Goal: Information Seeking & Learning: Check status

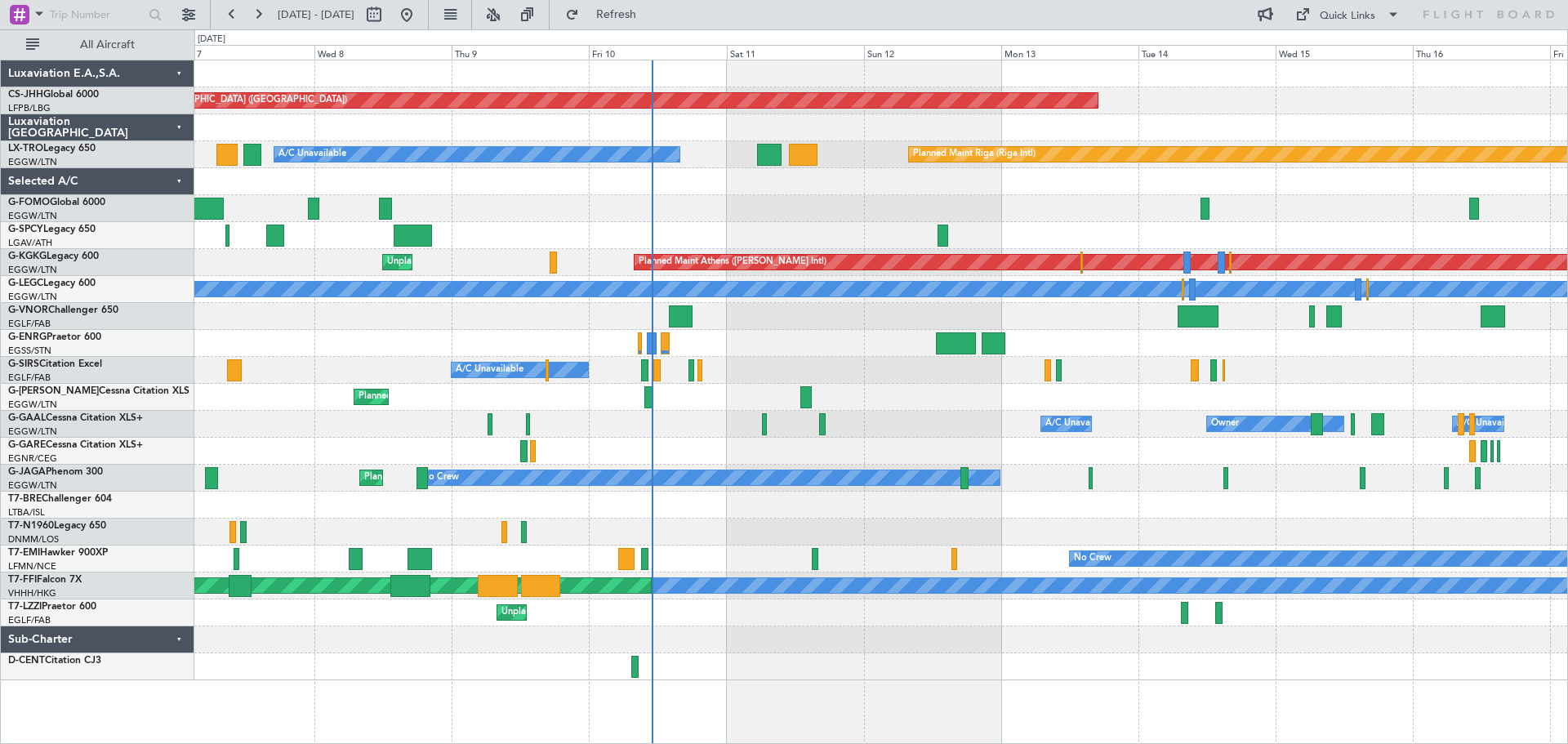
click at [753, 209] on div at bounding box center [880, 208] width 1373 height 27
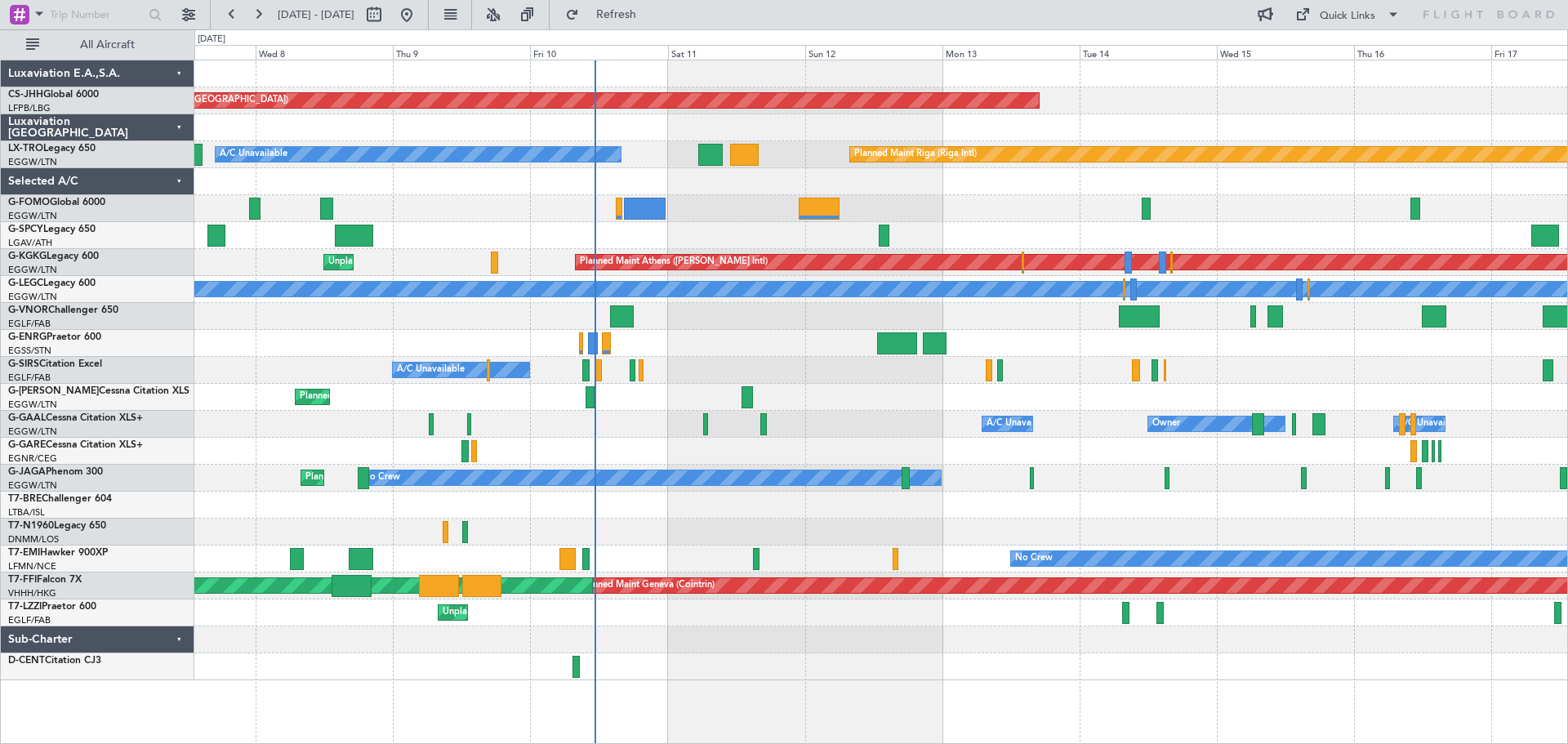
click at [961, 202] on div at bounding box center [880, 208] width 1373 height 27
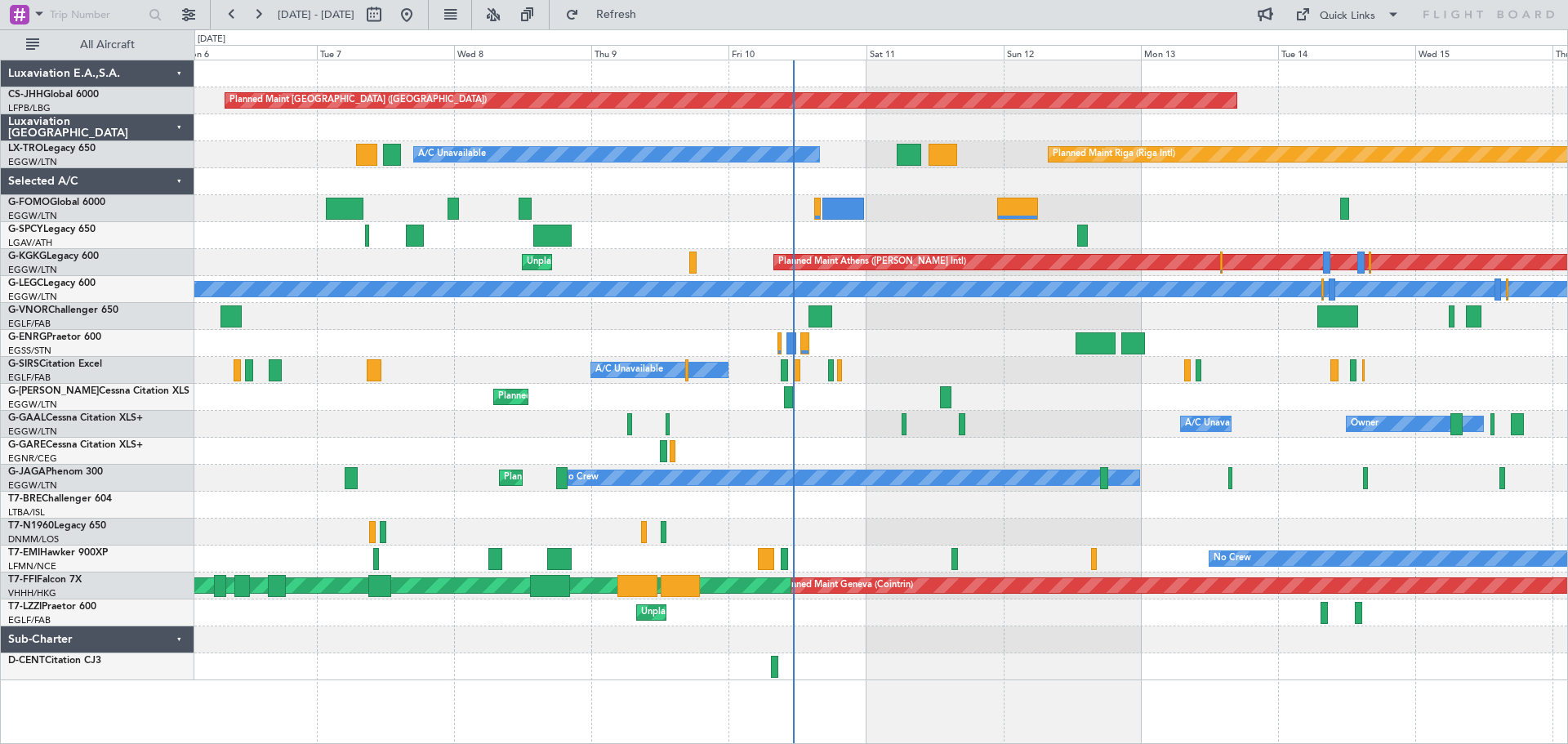
click at [657, 208] on div at bounding box center [880, 208] width 1373 height 27
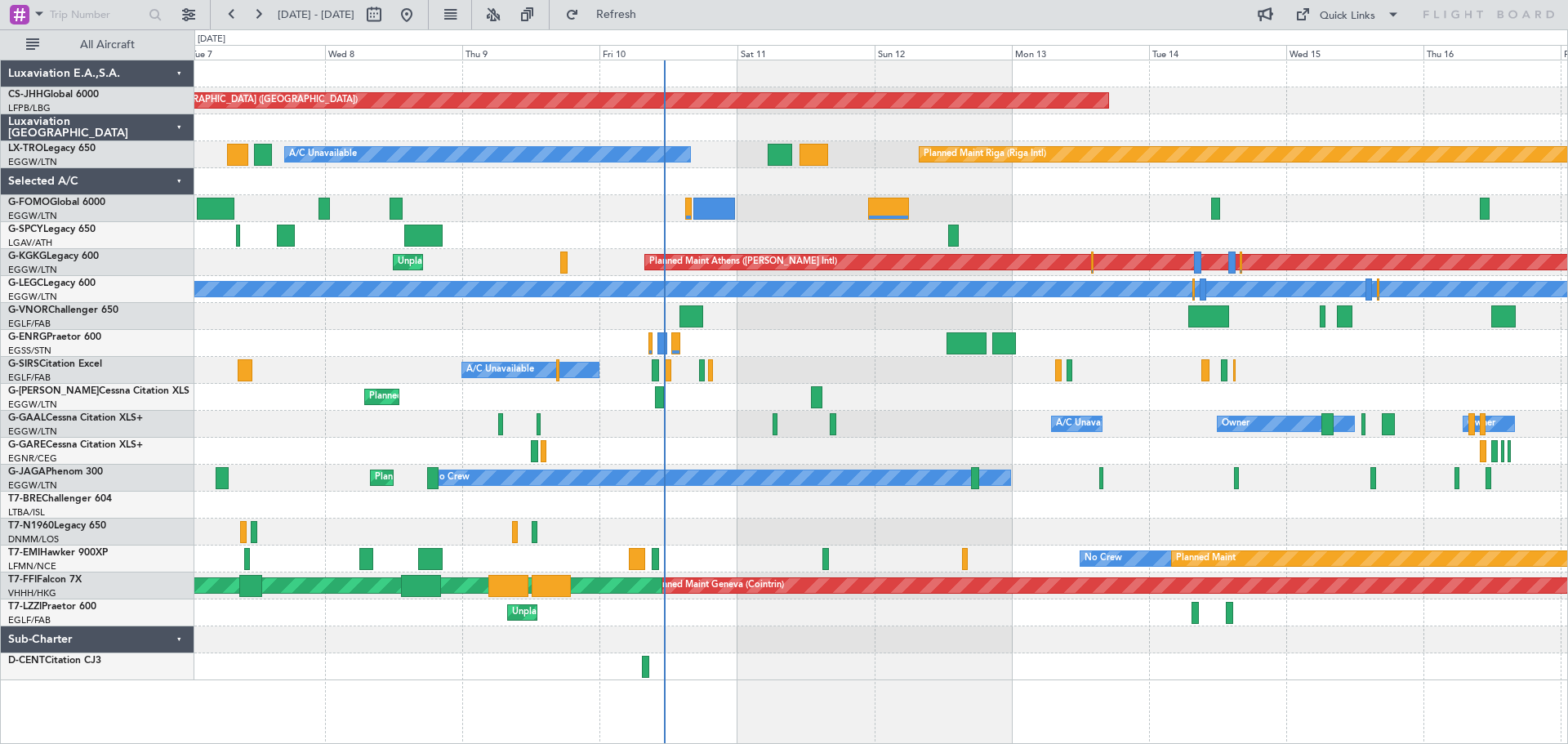
click at [307, 244] on div "Planned Maint [GEOGRAPHIC_DATA] ([GEOGRAPHIC_DATA]) A/C Unavailable Planned Mai…" at bounding box center [880, 370] width 1373 height 620
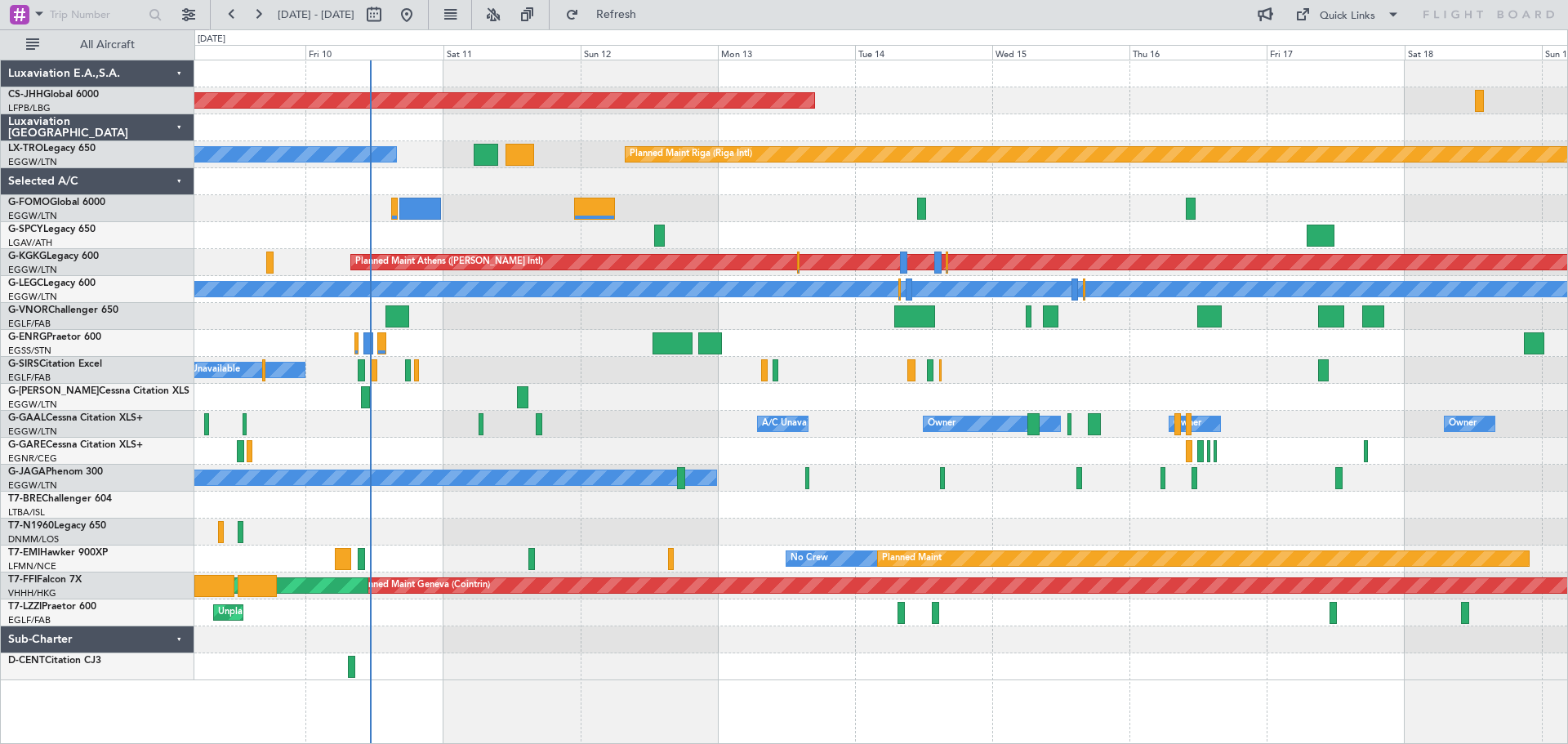
click at [300, 227] on div "Planned Maint [GEOGRAPHIC_DATA] ([GEOGRAPHIC_DATA]) A/C Unavailable Planned Mai…" at bounding box center [880, 370] width 1373 height 620
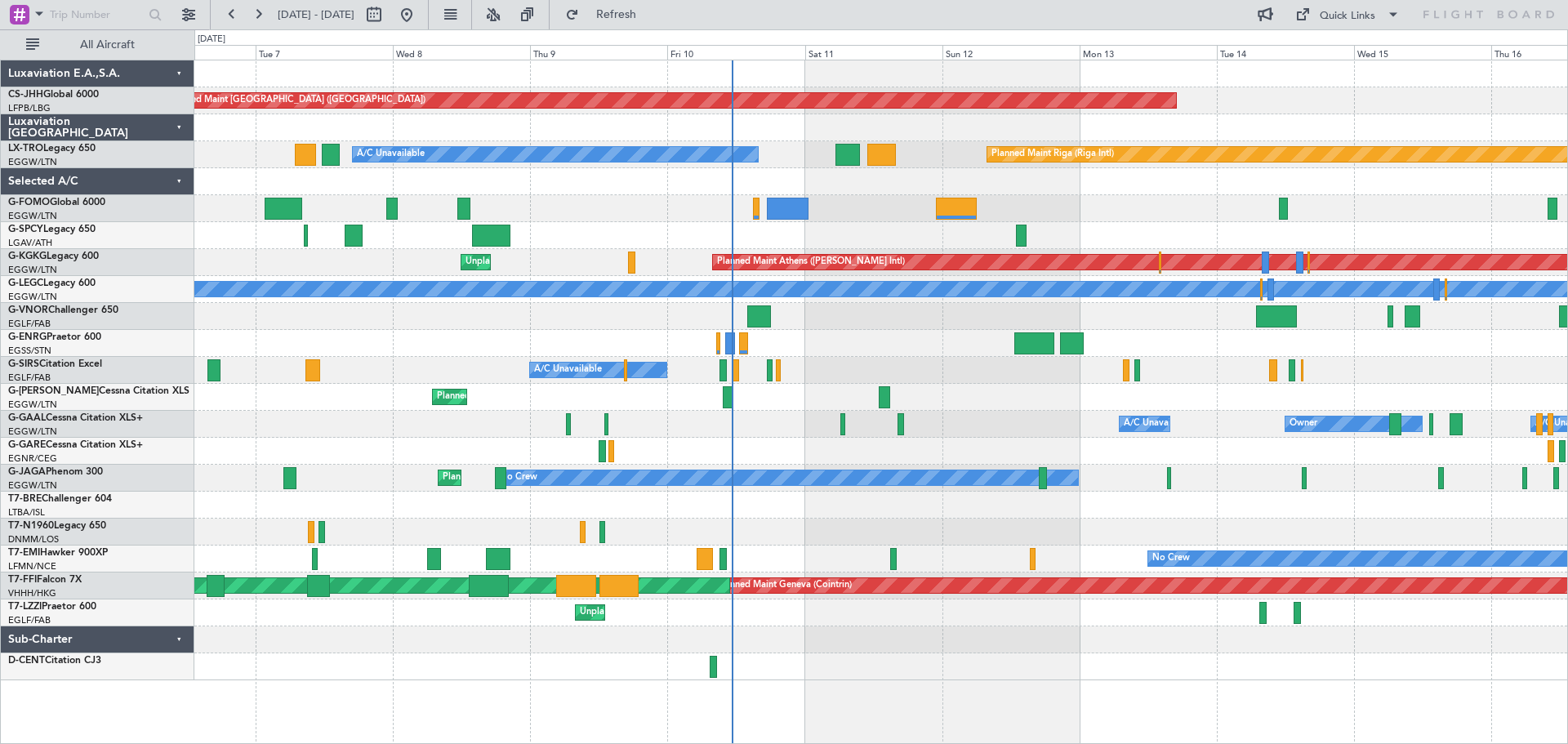
click at [843, 337] on div "Planned Maint [GEOGRAPHIC_DATA] ([GEOGRAPHIC_DATA]) Planned Maint [GEOGRAPHIC_D…" at bounding box center [880, 370] width 1373 height 620
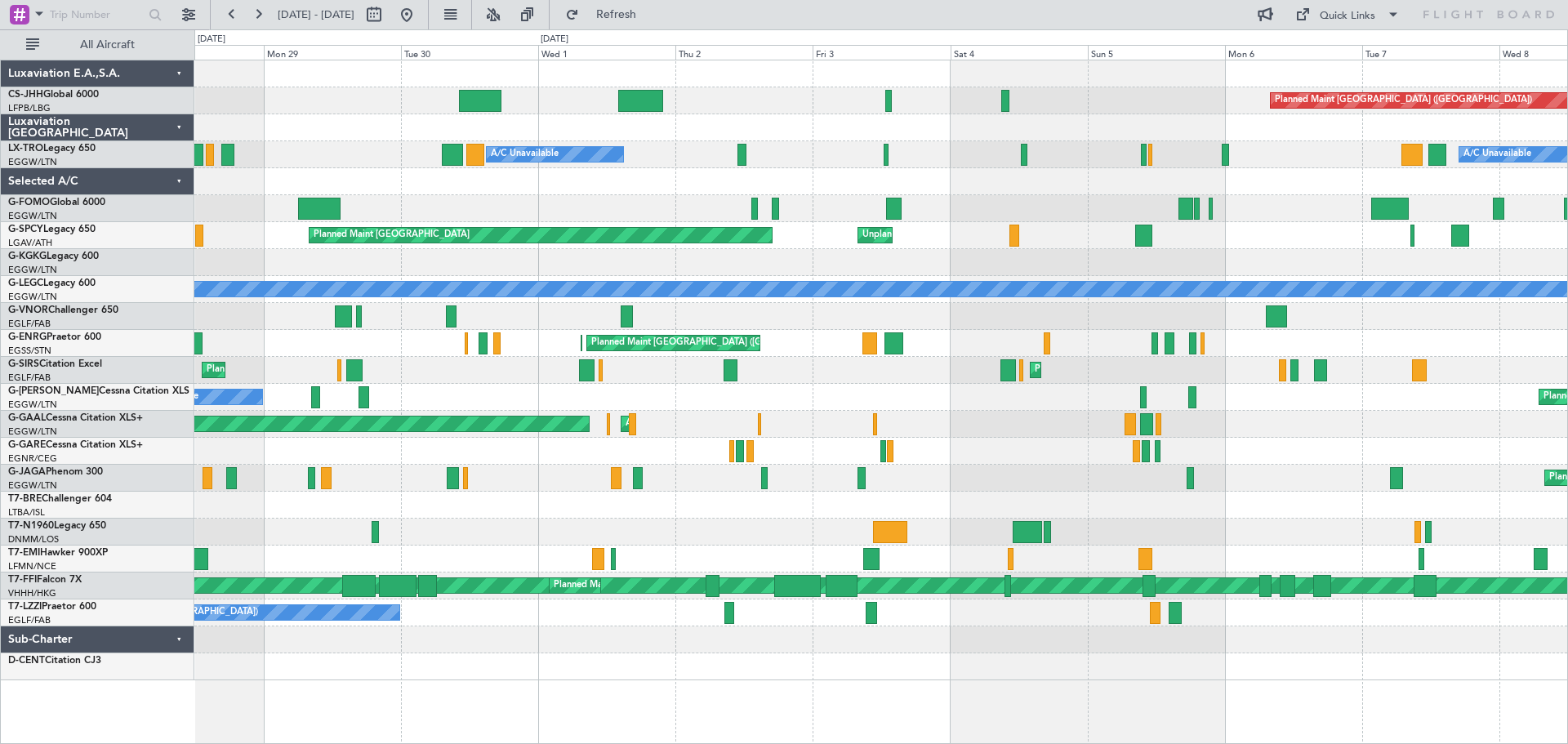
click at [1367, 236] on div "Unplanned Maint [GEOGRAPHIC_DATA] Planned Maint [GEOGRAPHIC_DATA]" at bounding box center [880, 235] width 1373 height 27
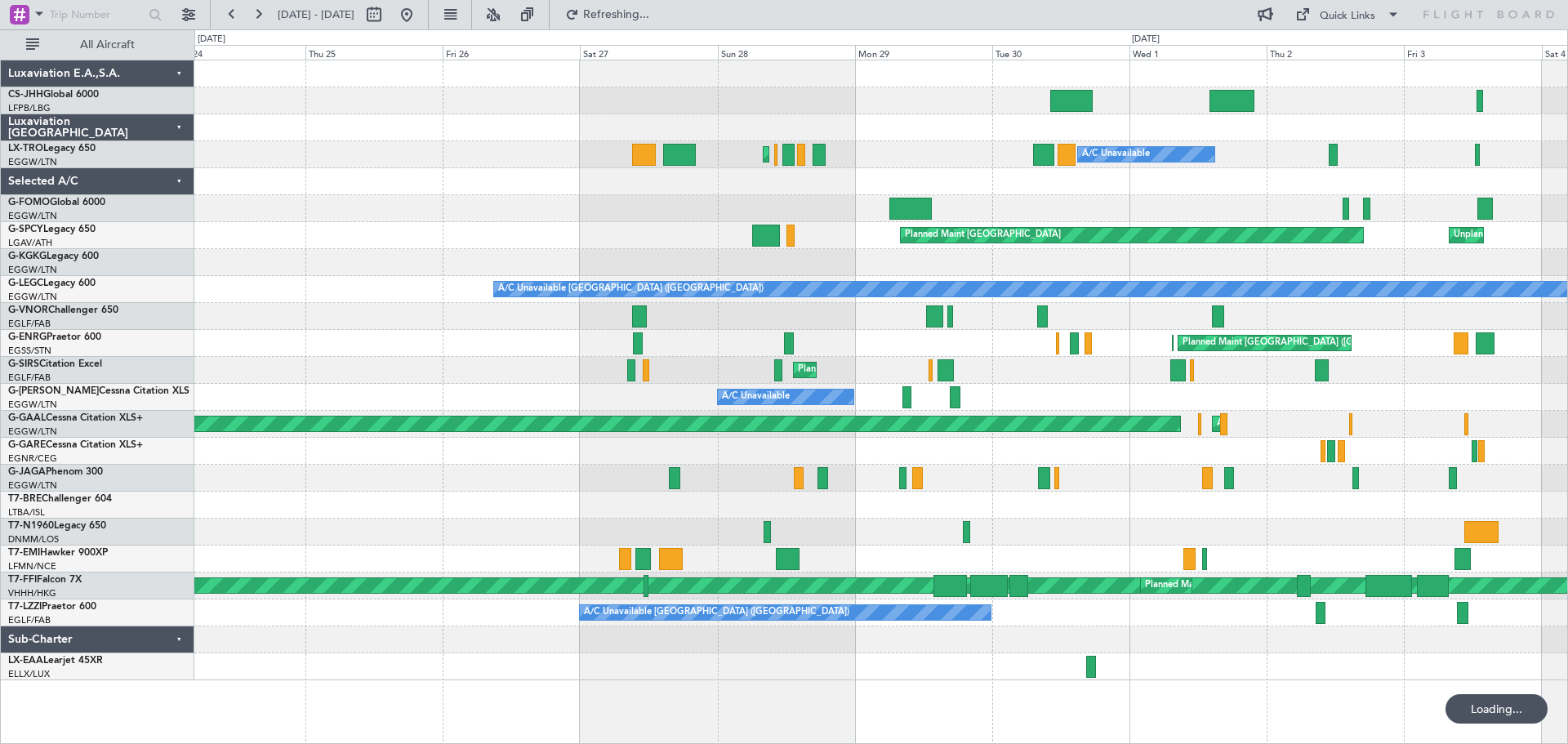
click at [1067, 199] on div "Planned Maint [GEOGRAPHIC_DATA] ([GEOGRAPHIC_DATA]) A/C Unavailable Planned Mai…" at bounding box center [880, 370] width 1373 height 620
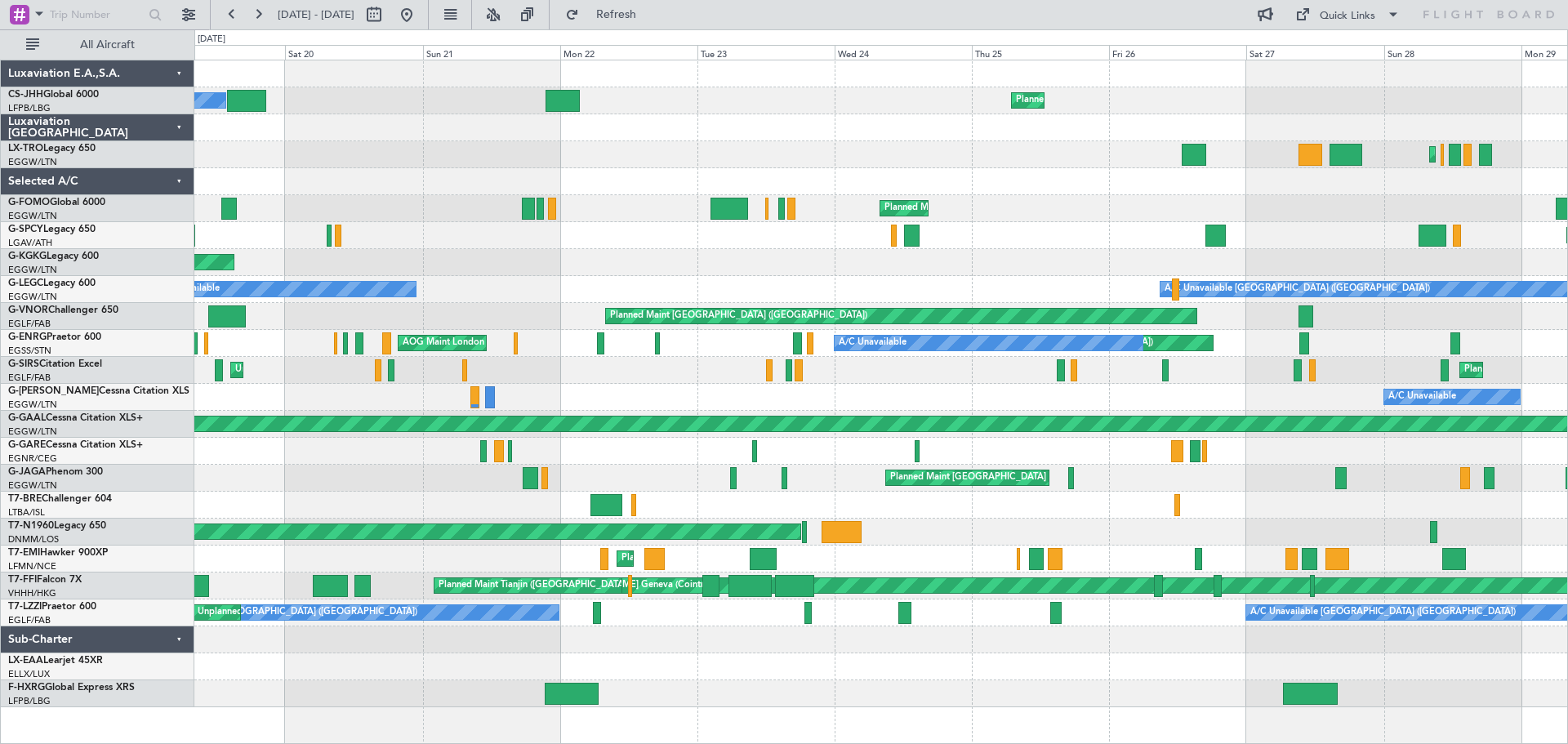
click at [1121, 196] on div "Planned Maint [GEOGRAPHIC_DATA] ([GEOGRAPHIC_DATA]) Owner Planned Maint [GEOGRA…" at bounding box center [880, 383] width 1373 height 647
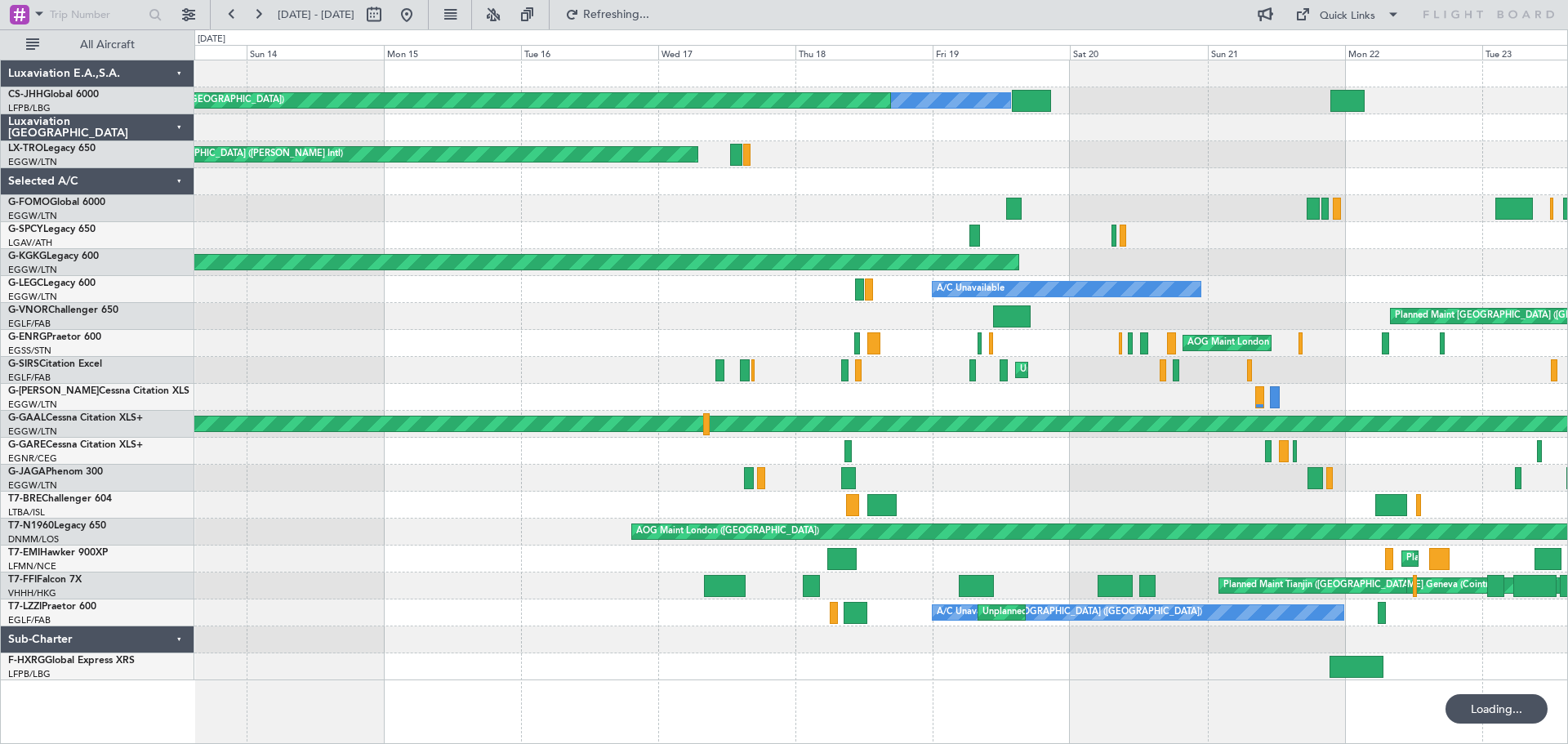
click at [1145, 205] on div "Owner Planned Maint [GEOGRAPHIC_DATA] ([GEOGRAPHIC_DATA]) Planned Maint [GEOGRA…" at bounding box center [880, 370] width 1373 height 620
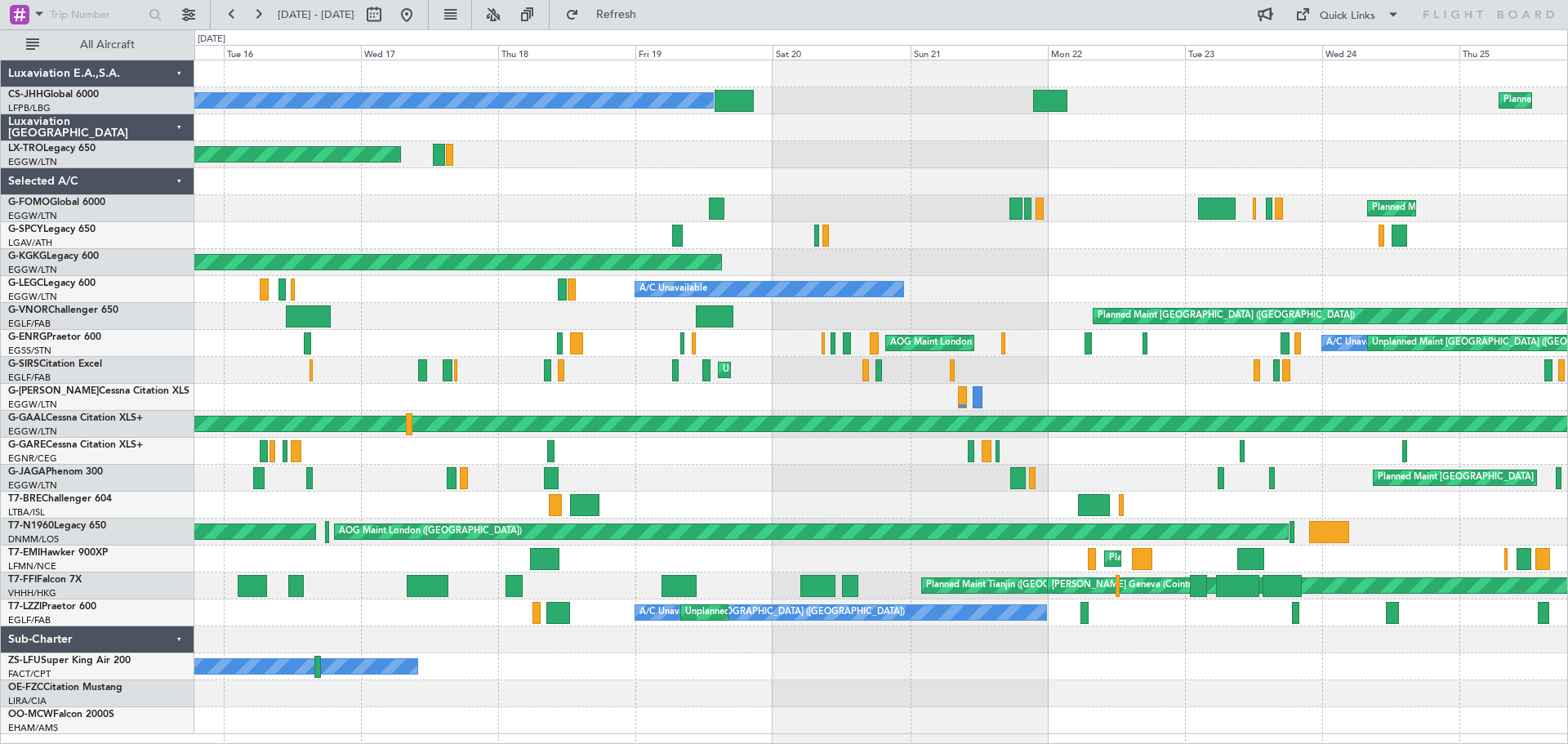
click at [355, 204] on div "Planned Maint [GEOGRAPHIC_DATA] ([GEOGRAPHIC_DATA])" at bounding box center [880, 208] width 1373 height 27
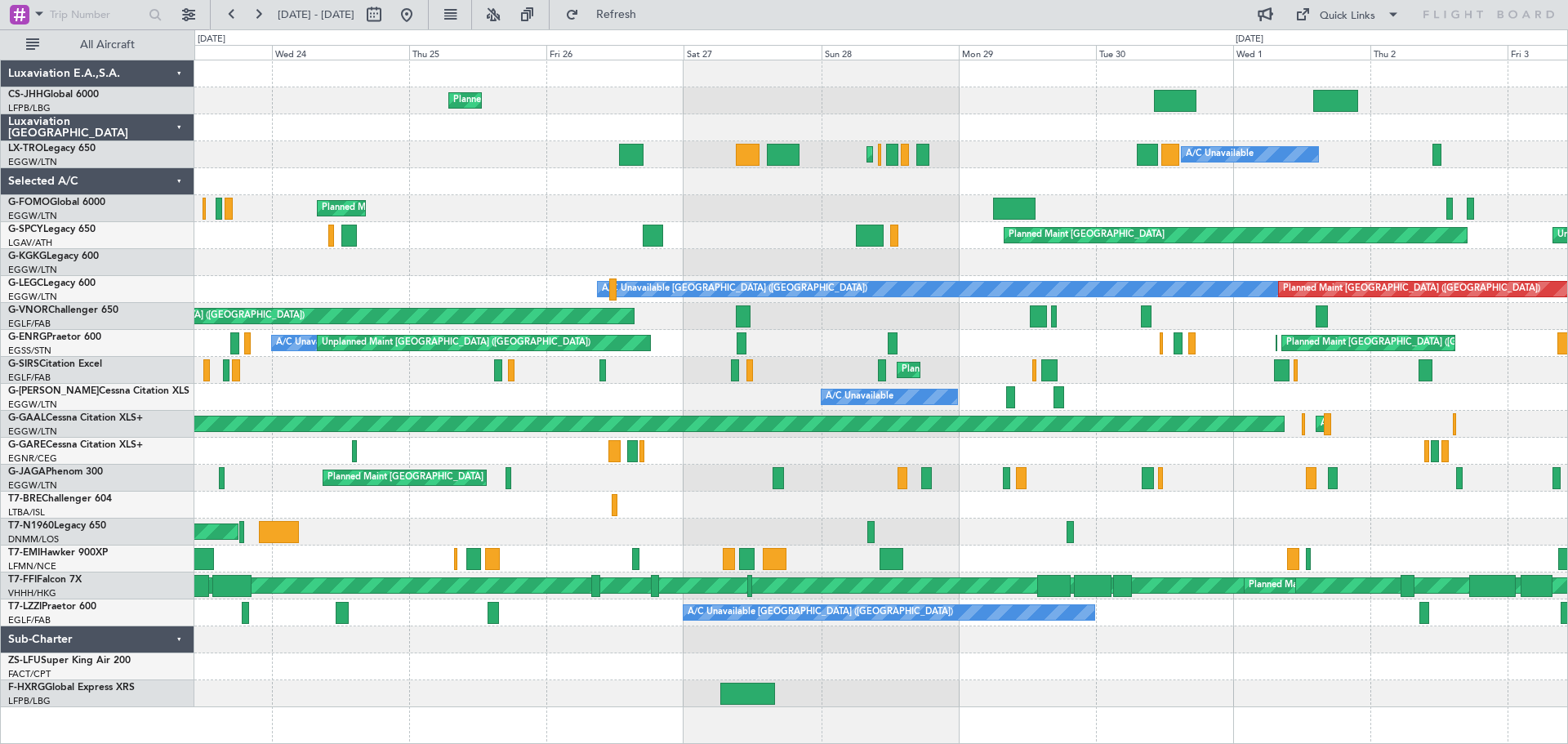
click at [235, 170] on div "Planned Maint [GEOGRAPHIC_DATA] ([GEOGRAPHIC_DATA]) Planned Maint [GEOGRAPHIC_D…" at bounding box center [880, 383] width 1373 height 647
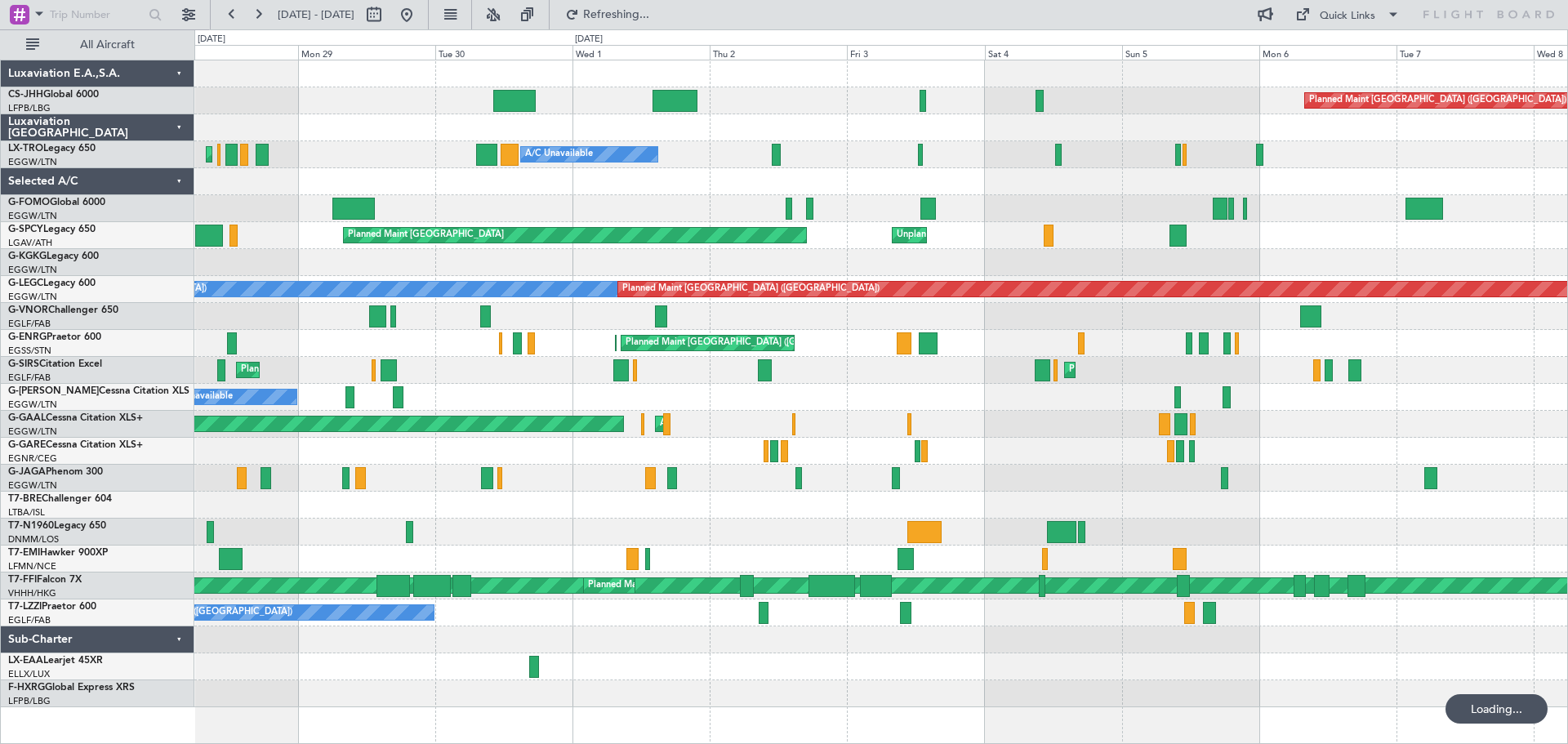
click at [388, 130] on div at bounding box center [880, 127] width 1373 height 27
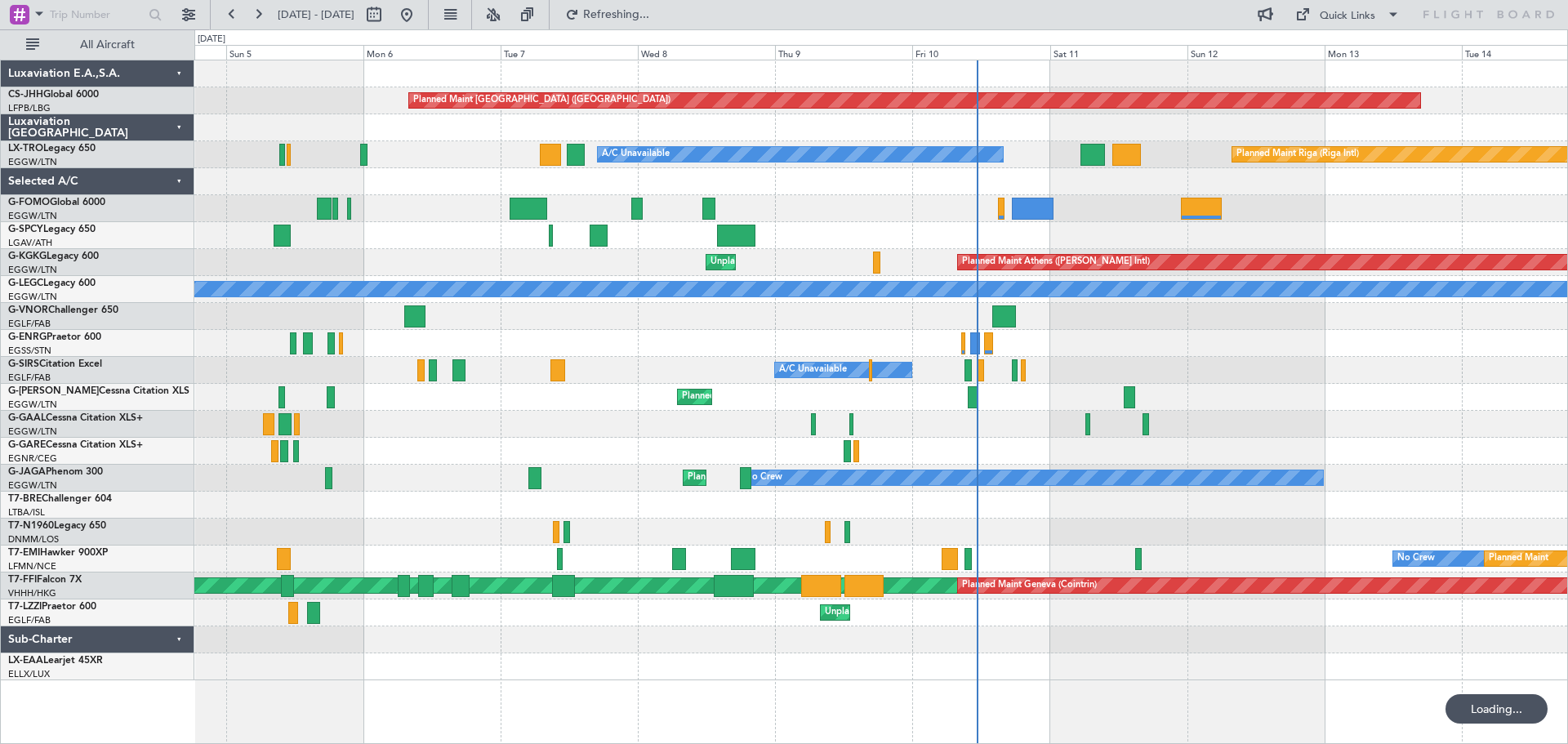
click at [291, 136] on div "Planned Maint [GEOGRAPHIC_DATA] ([GEOGRAPHIC_DATA]) A/C Unavailable Planned Mai…" at bounding box center [880, 370] width 1373 height 620
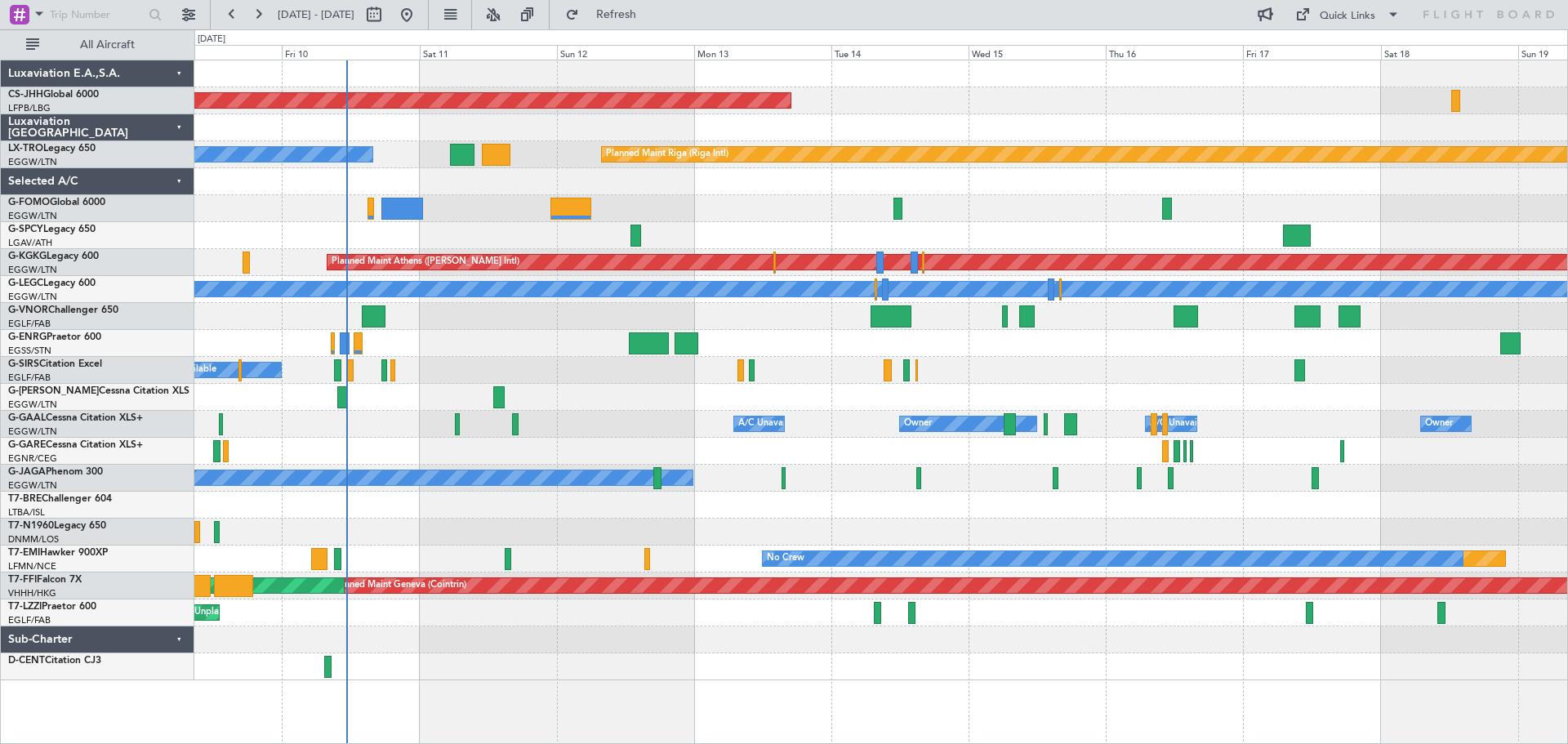
click at [488, 332] on div at bounding box center [880, 343] width 1373 height 27
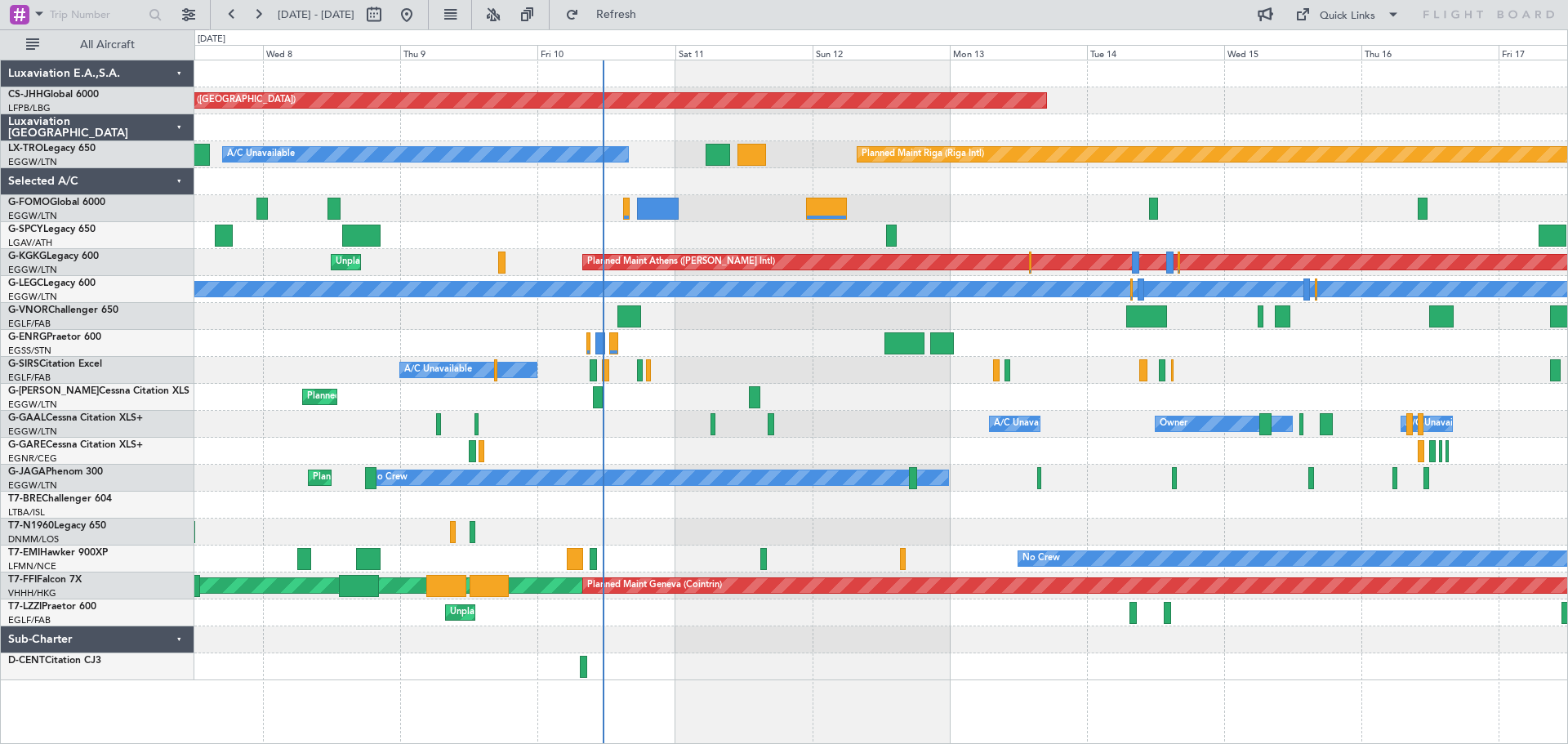
click at [935, 201] on div at bounding box center [880, 208] width 1373 height 27
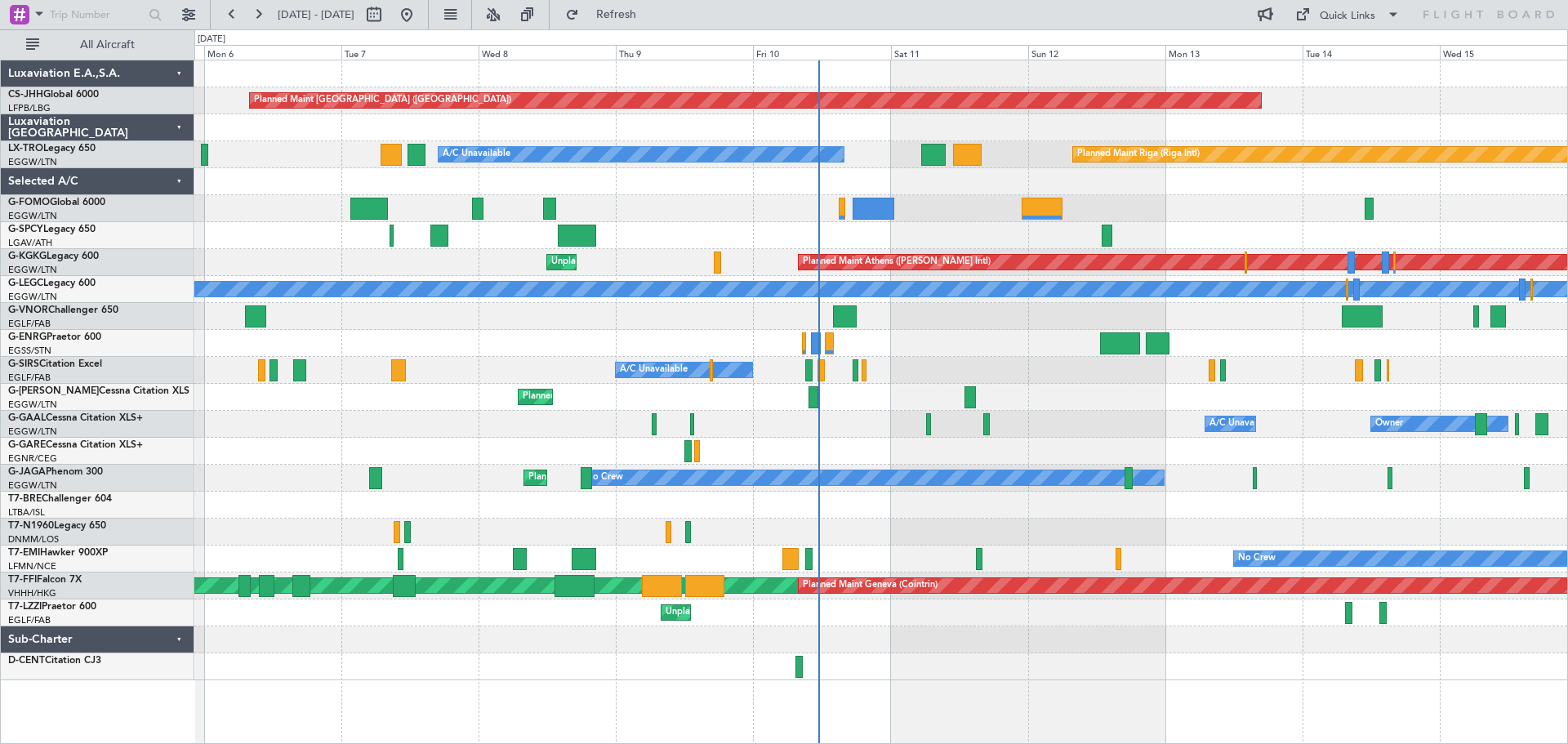
click at [938, 199] on div "Planned Maint [GEOGRAPHIC_DATA] ([GEOGRAPHIC_DATA]) Planned Maint [GEOGRAPHIC_D…" at bounding box center [880, 370] width 1373 height 620
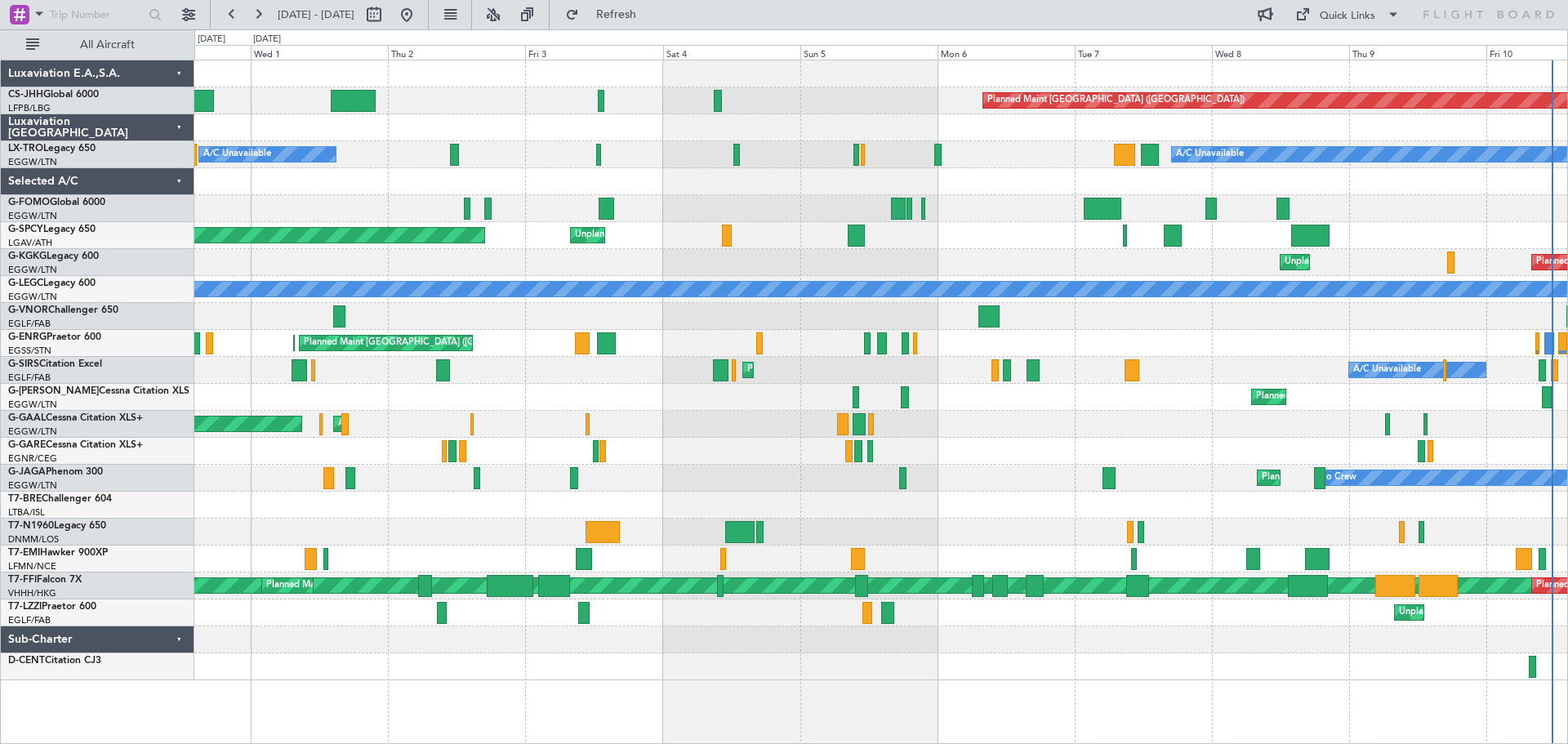
click at [1065, 237] on div "Planned Maint [GEOGRAPHIC_DATA] ([GEOGRAPHIC_DATA]) A/C Unavailable A/C Unavail…" at bounding box center [880, 370] width 1373 height 620
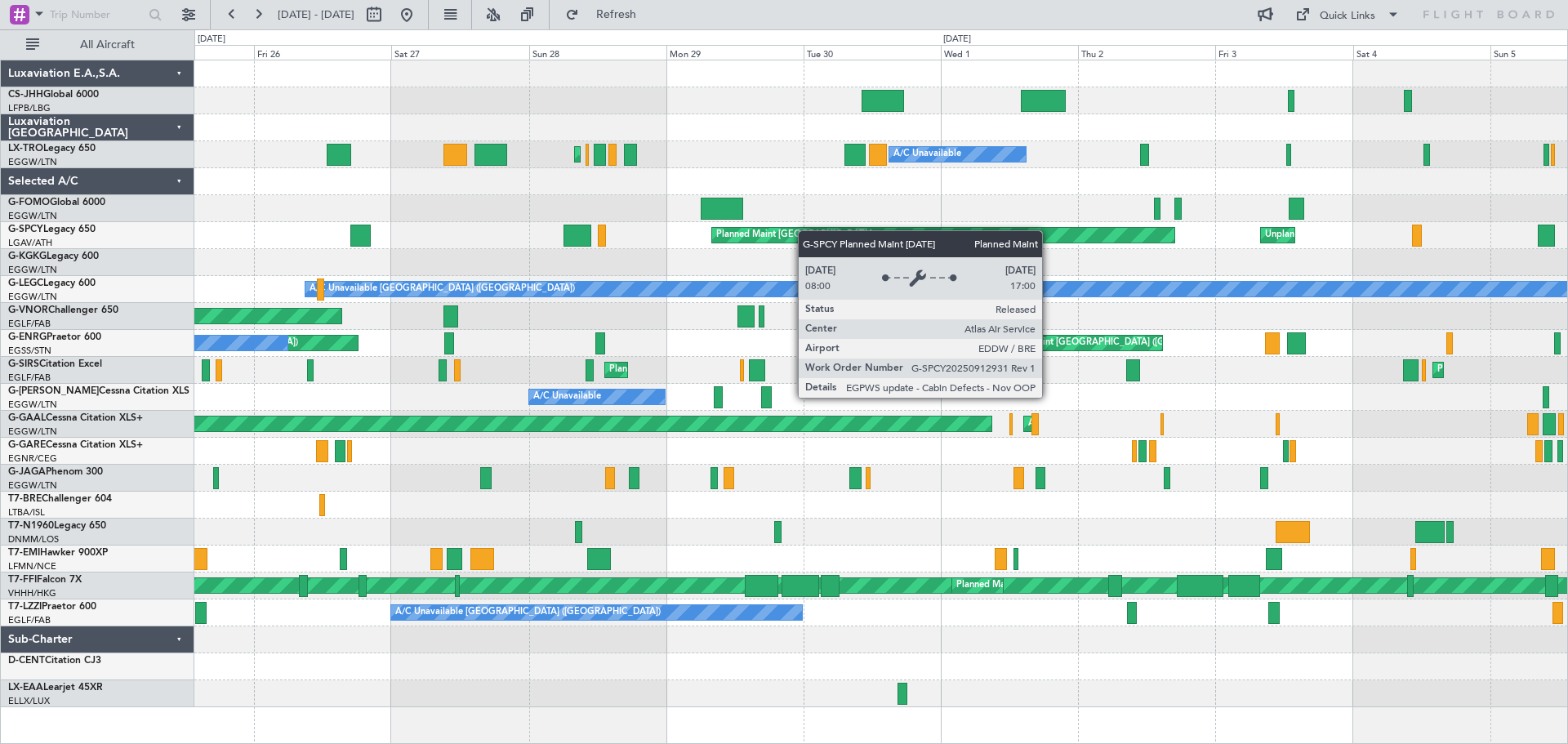
click at [1117, 234] on div "Planned Maint [GEOGRAPHIC_DATA] ([GEOGRAPHIC_DATA]) Planned Maint [GEOGRAPHIC_D…" at bounding box center [880, 383] width 1373 height 647
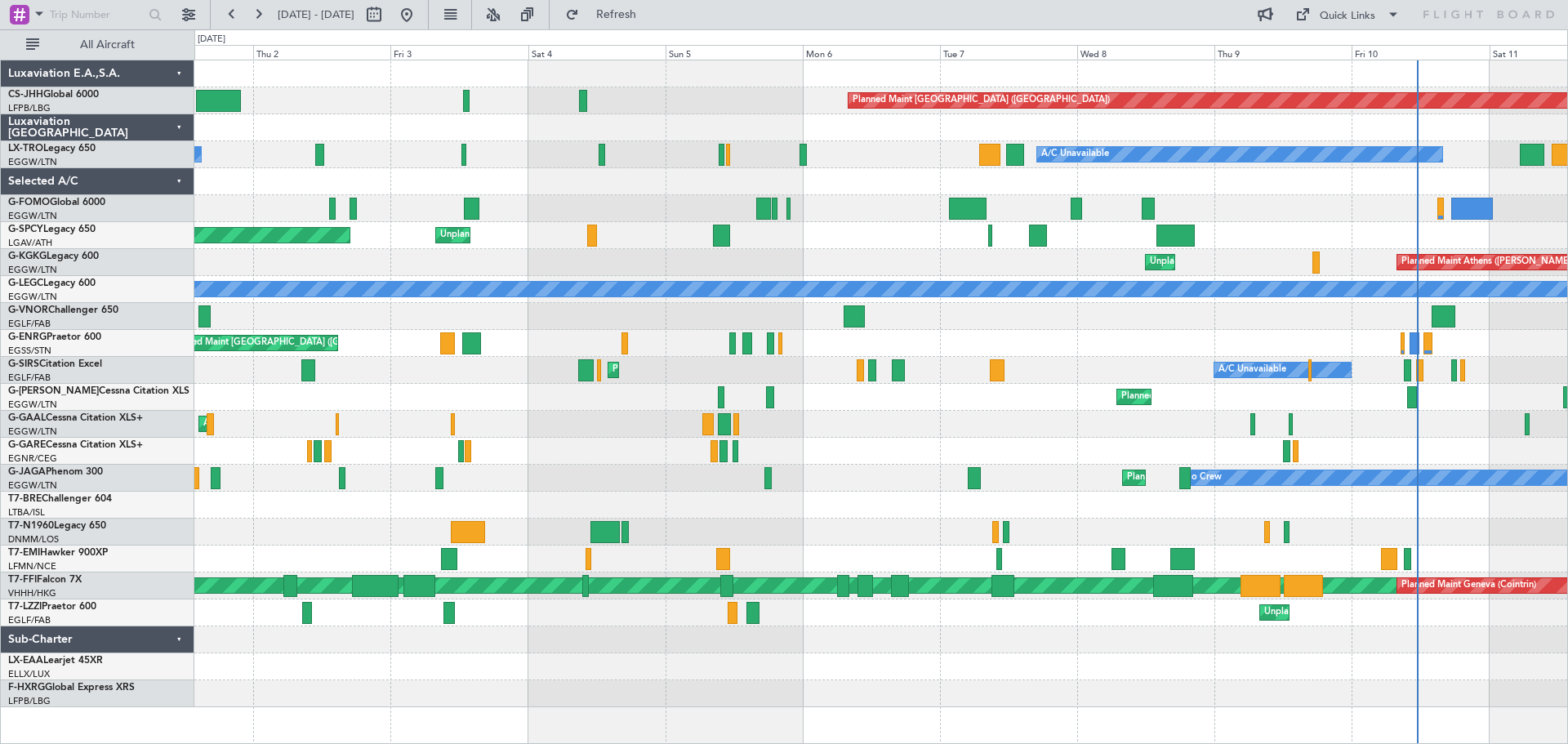
click at [584, 203] on div at bounding box center [880, 208] width 1373 height 27
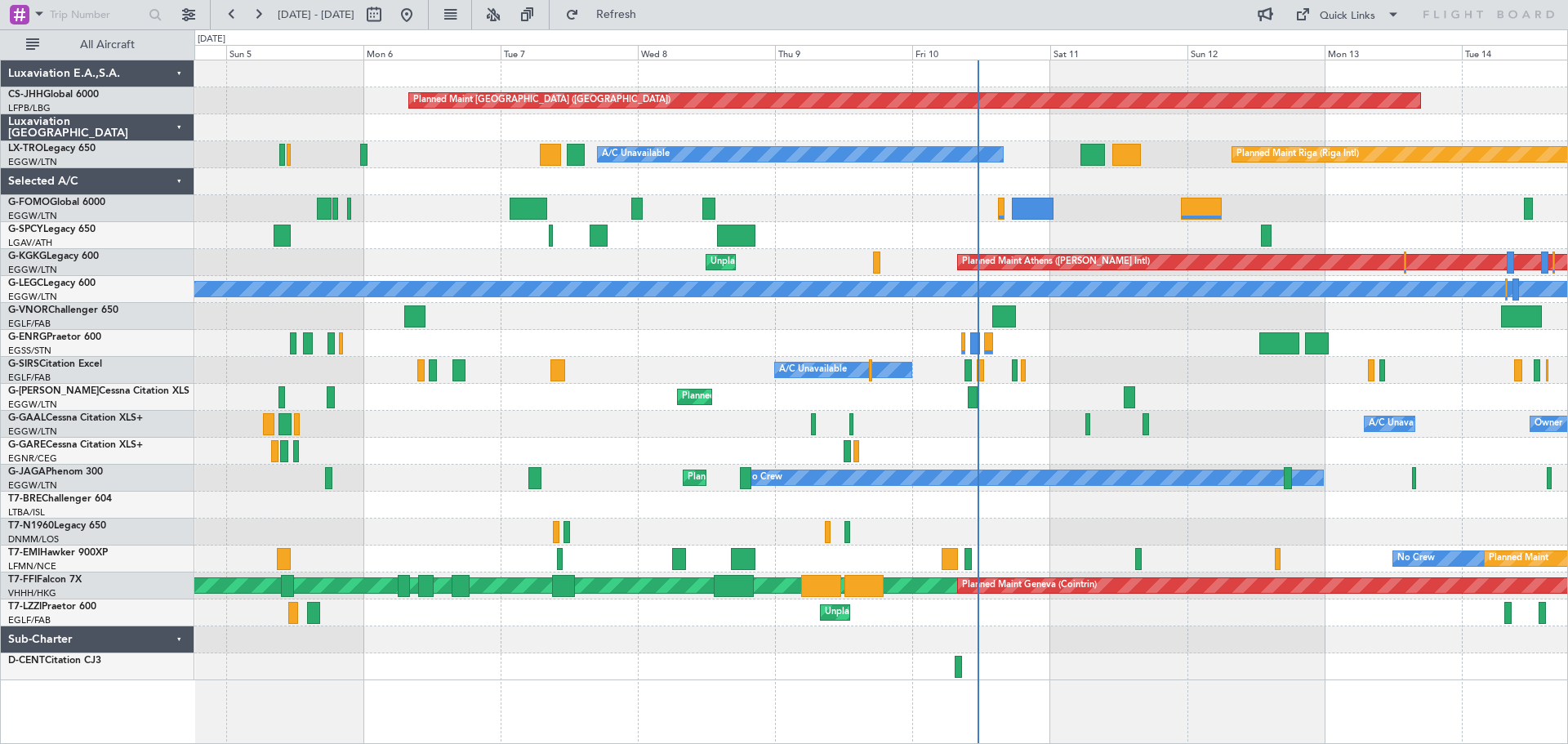
click at [762, 212] on div at bounding box center [880, 208] width 1373 height 27
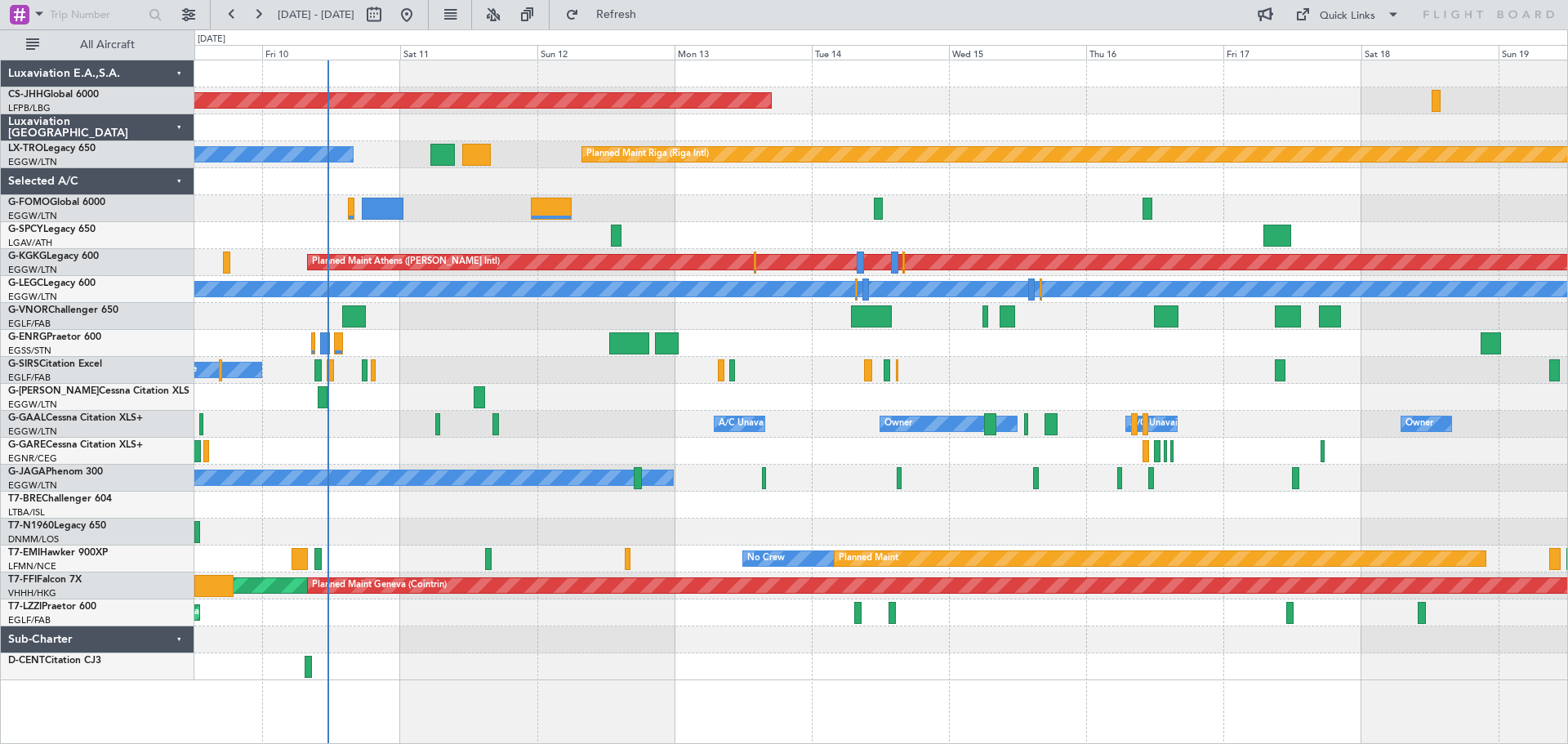
click at [730, 236] on div "Planned Maint [GEOGRAPHIC_DATA] ([GEOGRAPHIC_DATA]) A/C Unavailable Planned Mai…" at bounding box center [880, 370] width 1373 height 620
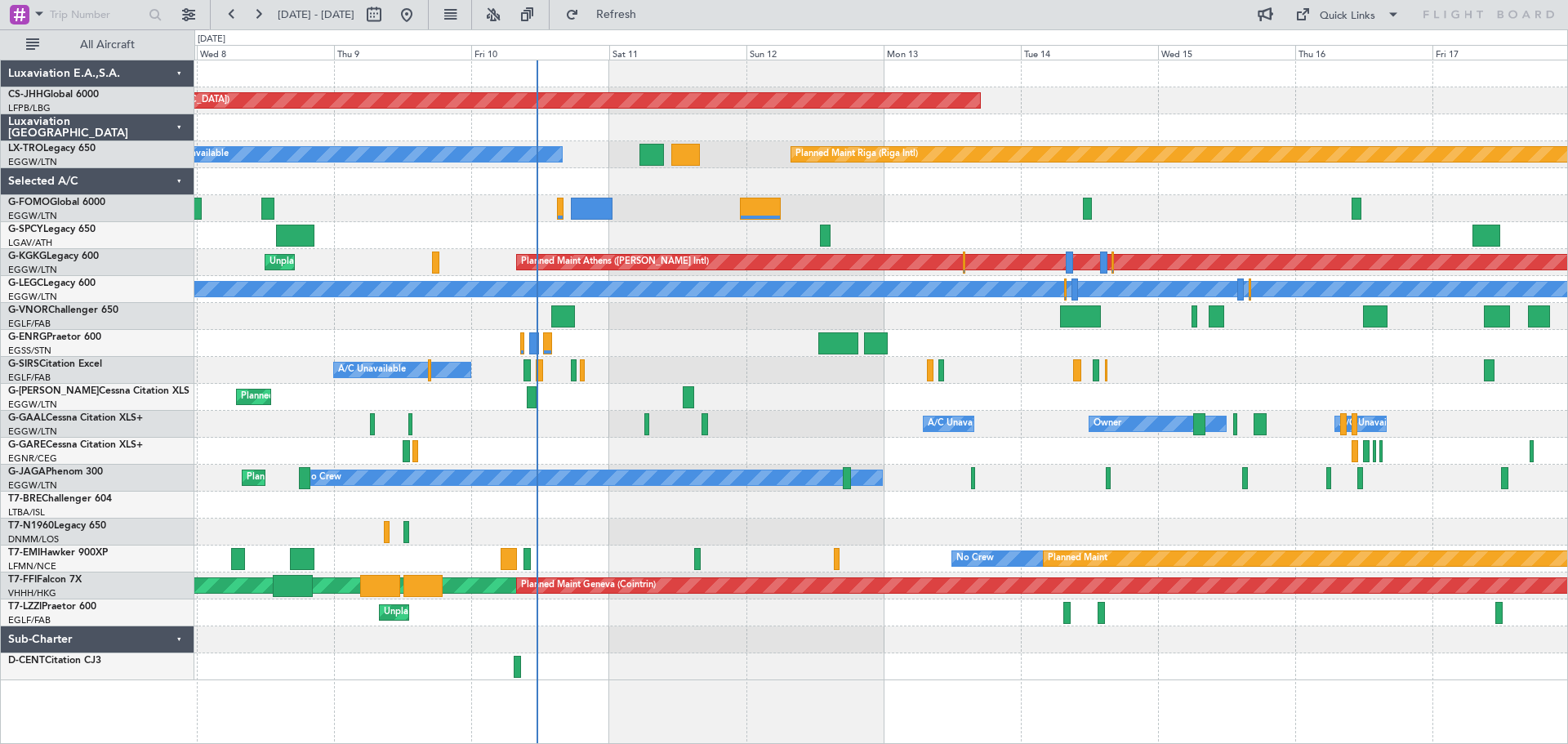
click at [592, 227] on div at bounding box center [880, 235] width 1373 height 27
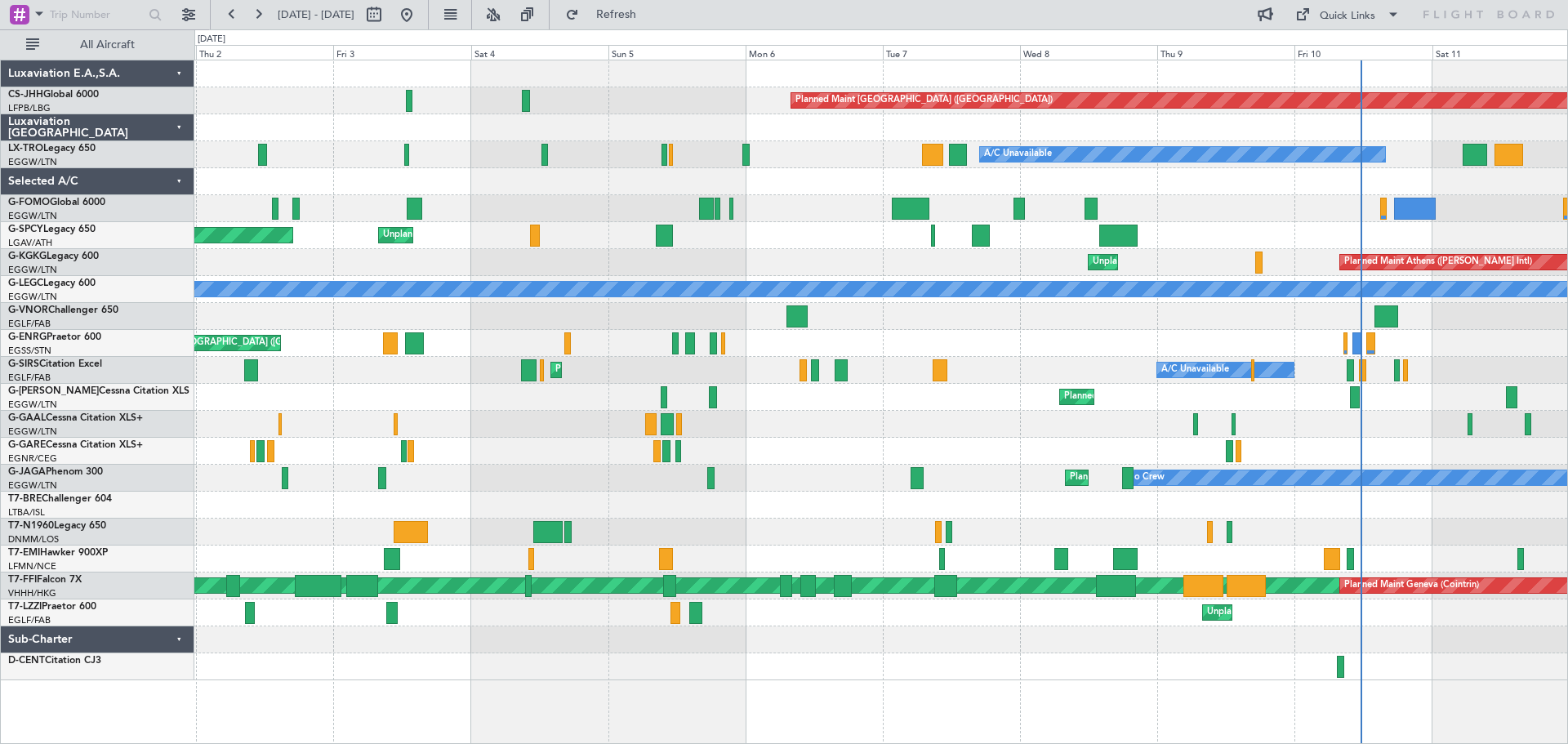
click at [1261, 350] on div "Planned Maint [GEOGRAPHIC_DATA] ([GEOGRAPHIC_DATA]) A/C Unavailable A/C Unavail…" at bounding box center [880, 370] width 1373 height 620
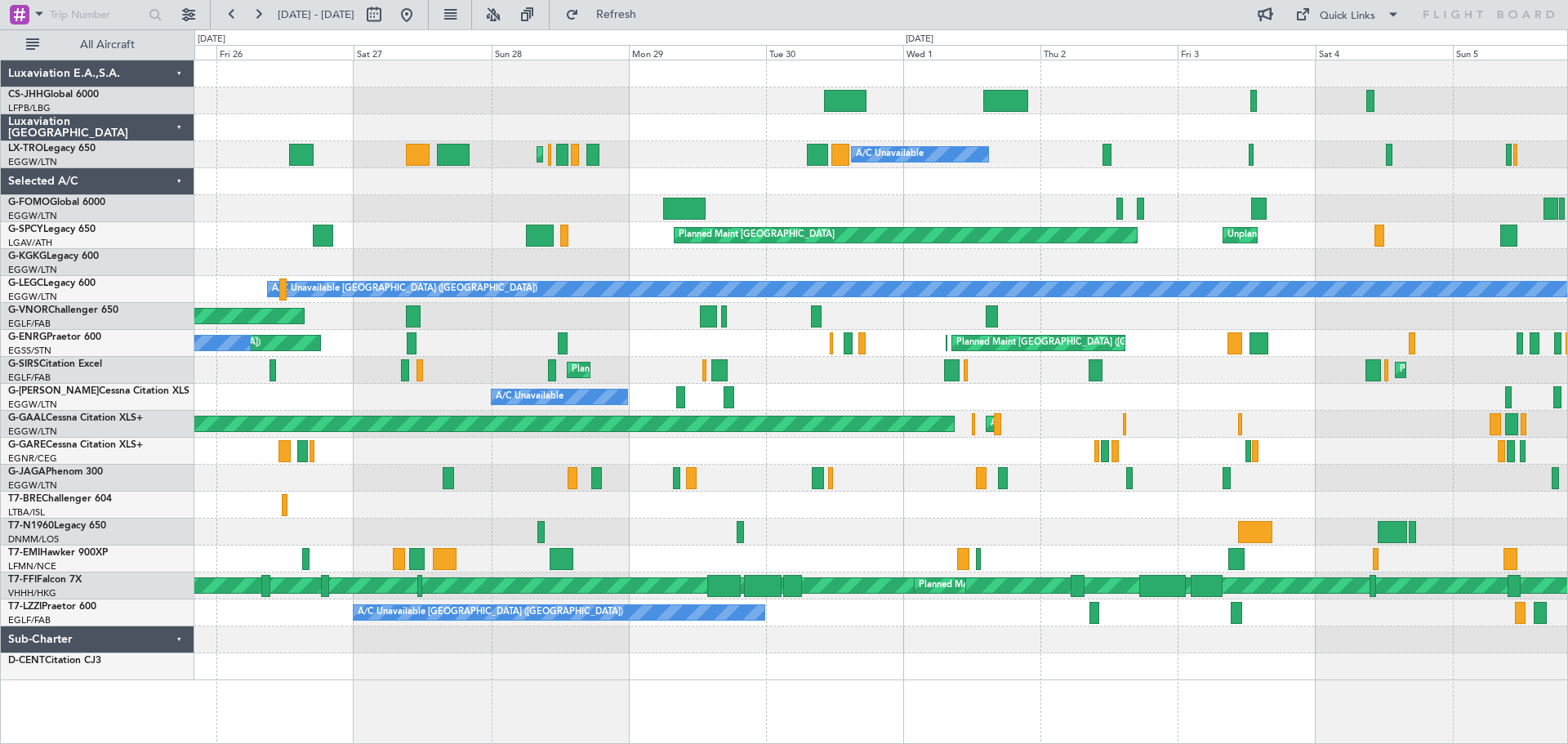
click at [1131, 356] on div "Planned Maint [GEOGRAPHIC_DATA] ([GEOGRAPHIC_DATA]) Planned Maint [GEOGRAPHIC_D…" at bounding box center [880, 370] width 1373 height 620
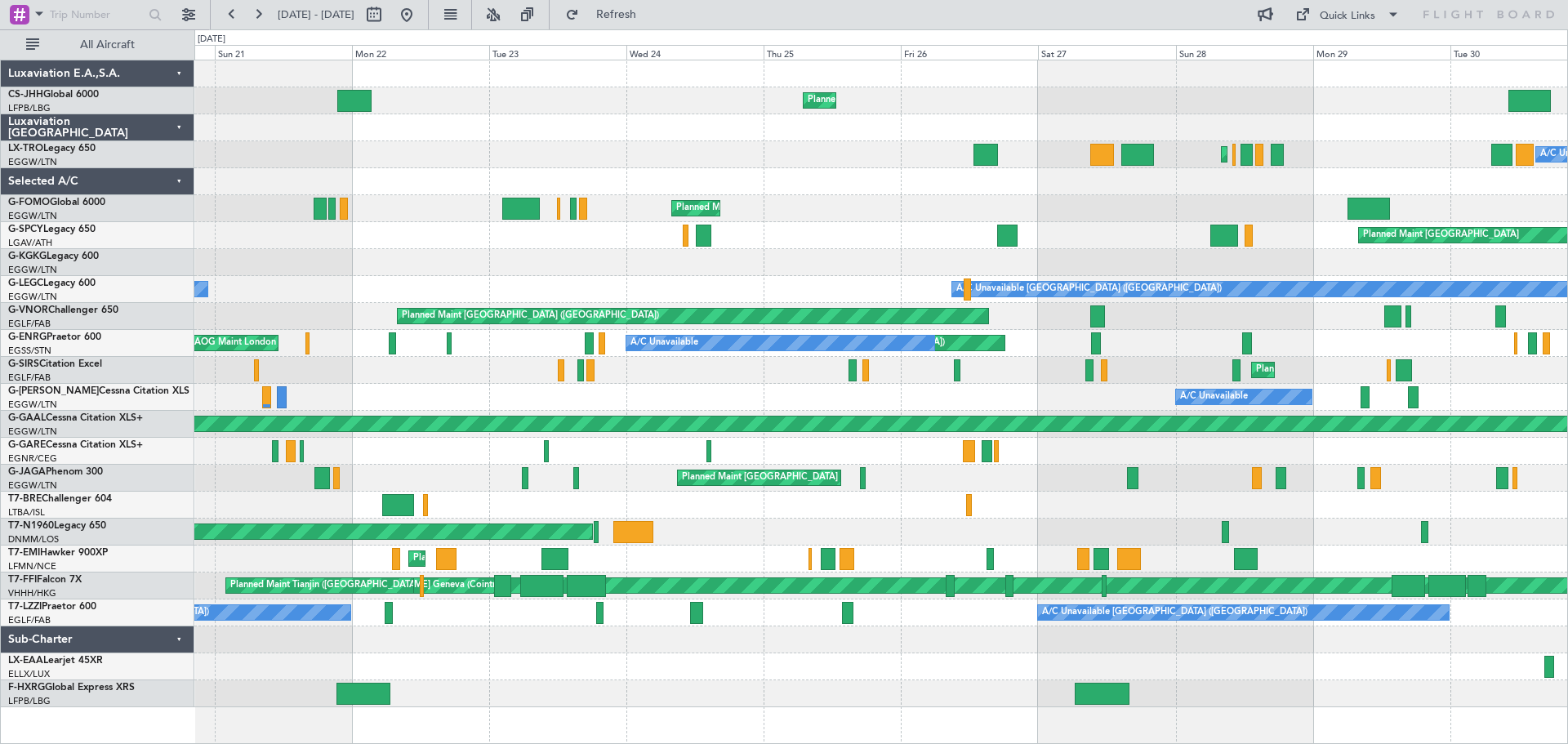
click at [1130, 311] on div "Planned Maint [GEOGRAPHIC_DATA] ([GEOGRAPHIC_DATA]) Owner Planned Maint [GEOGRA…" at bounding box center [880, 383] width 1373 height 647
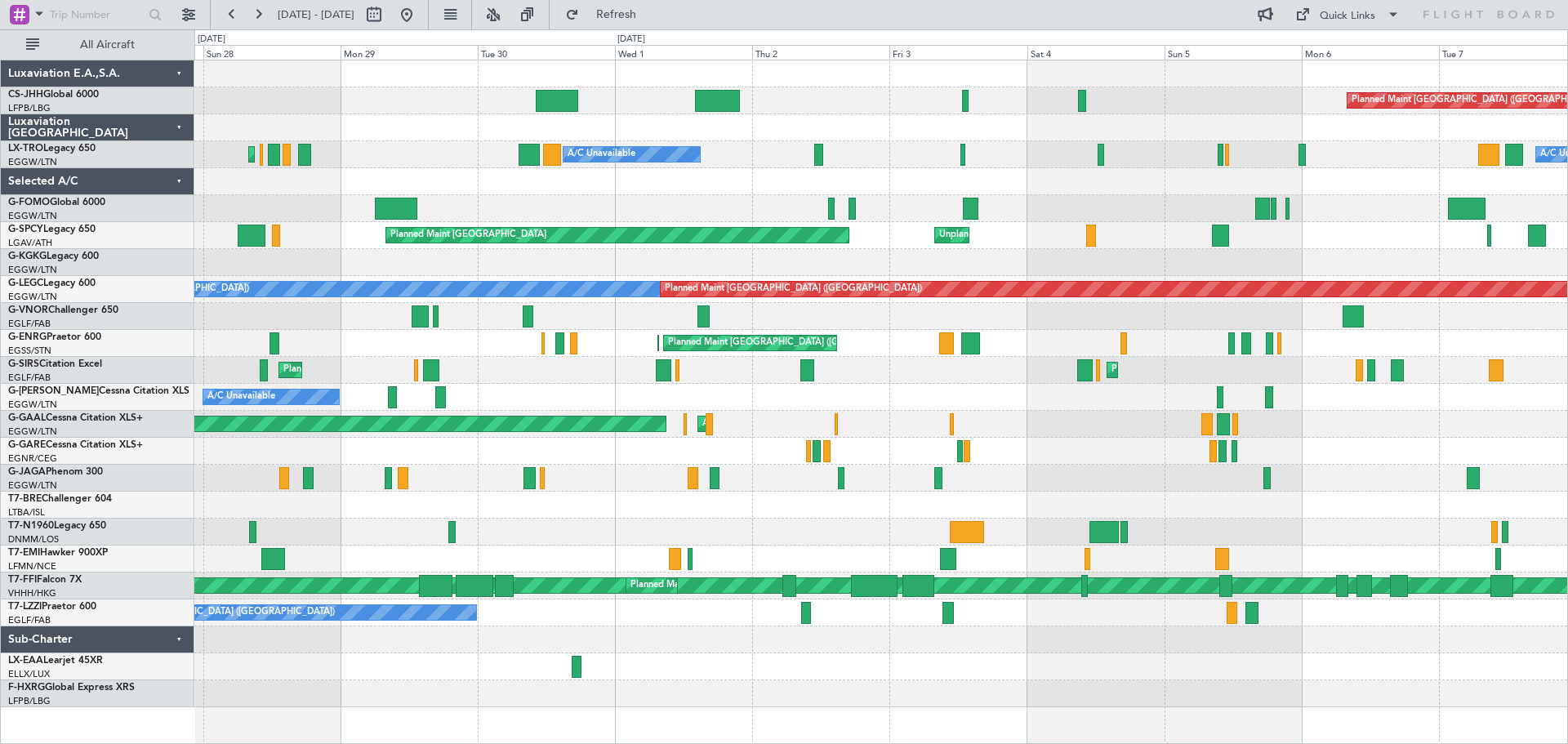
click at [511, 172] on div "Planned Maint [GEOGRAPHIC_DATA] ([GEOGRAPHIC_DATA]) Planned Maint [GEOGRAPHIC_D…" at bounding box center [880, 383] width 1373 height 647
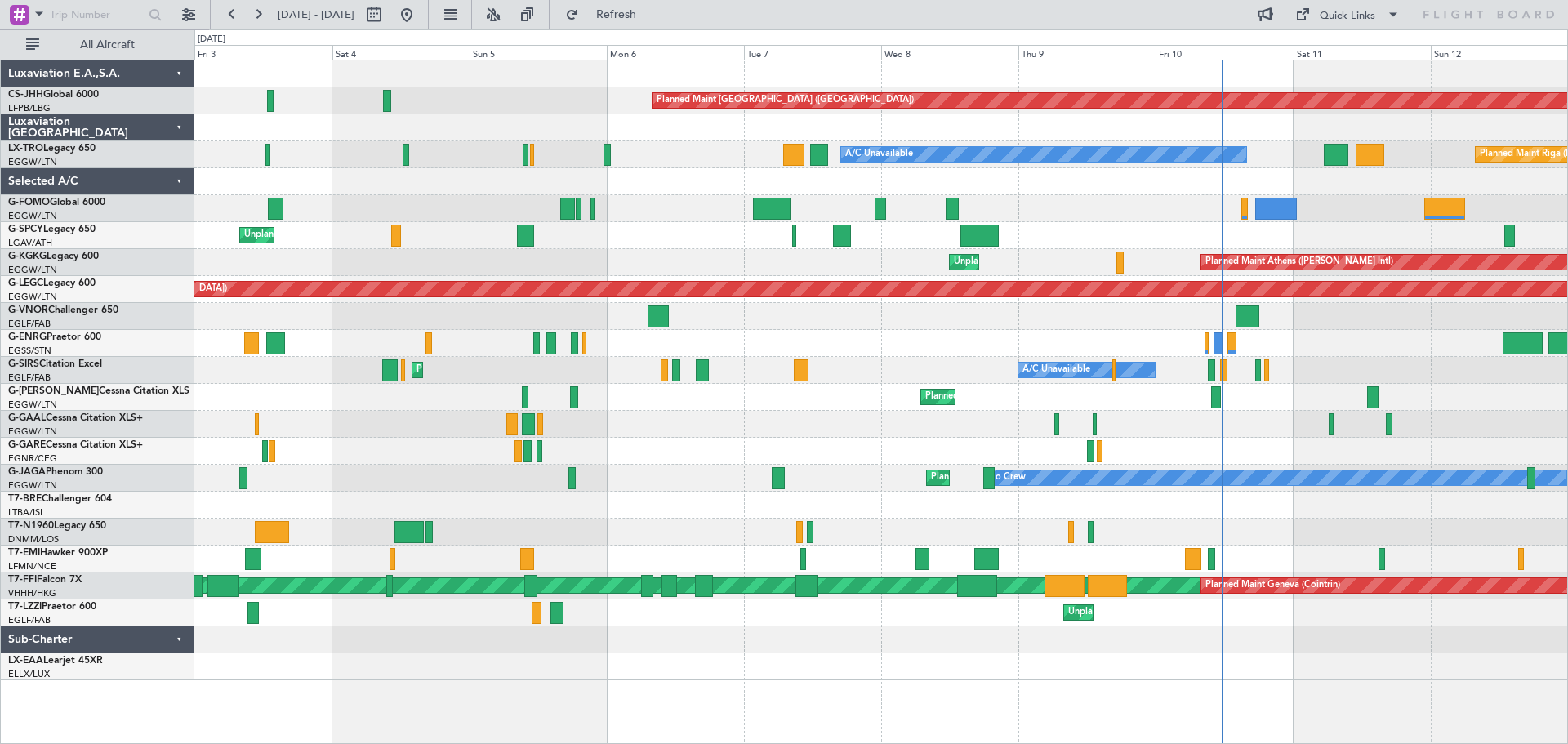
click at [647, 198] on div "Planned Maint [GEOGRAPHIC_DATA] ([GEOGRAPHIC_DATA]) A/C Unavailable Planned Mai…" at bounding box center [880, 370] width 1373 height 620
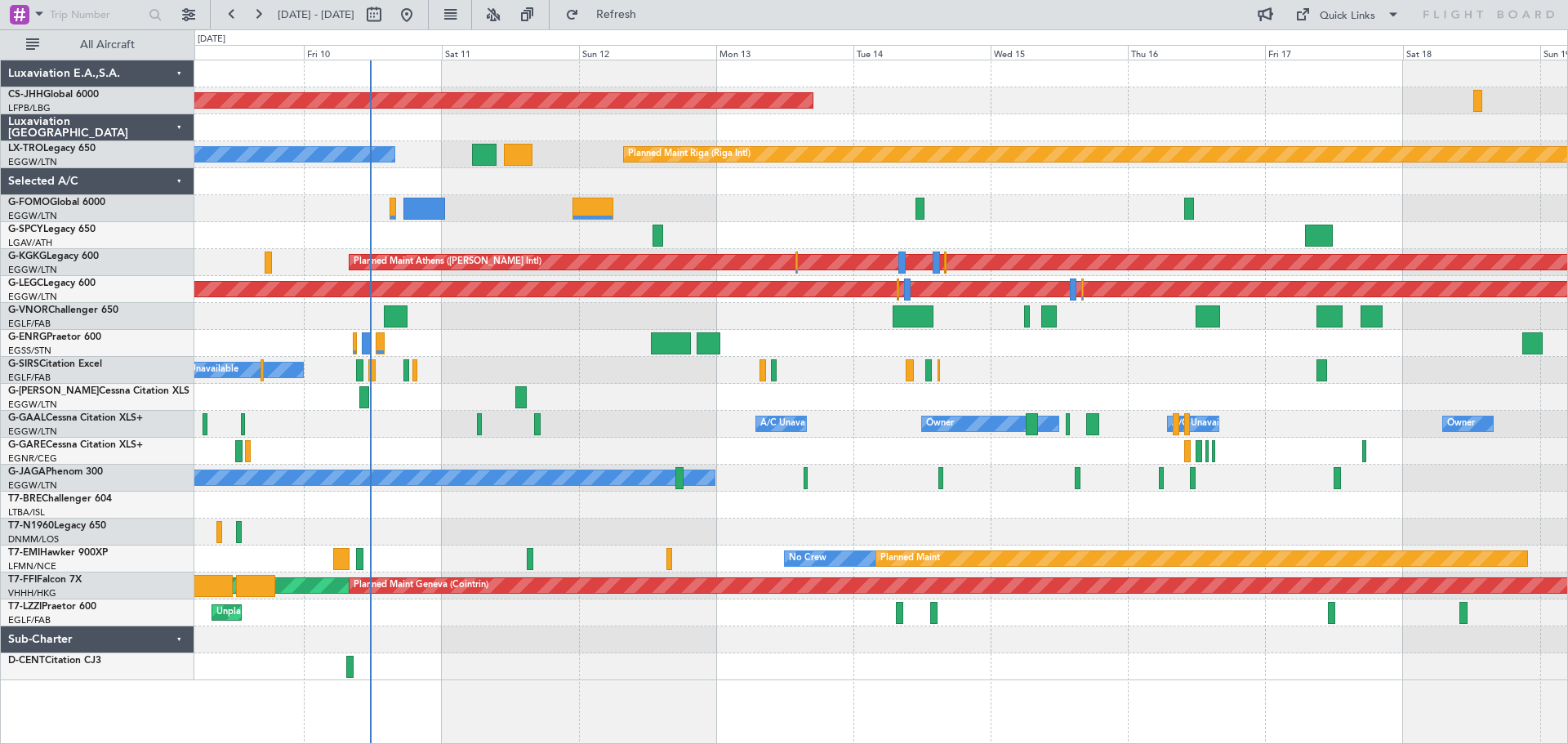
click at [255, 209] on div at bounding box center [880, 208] width 1373 height 27
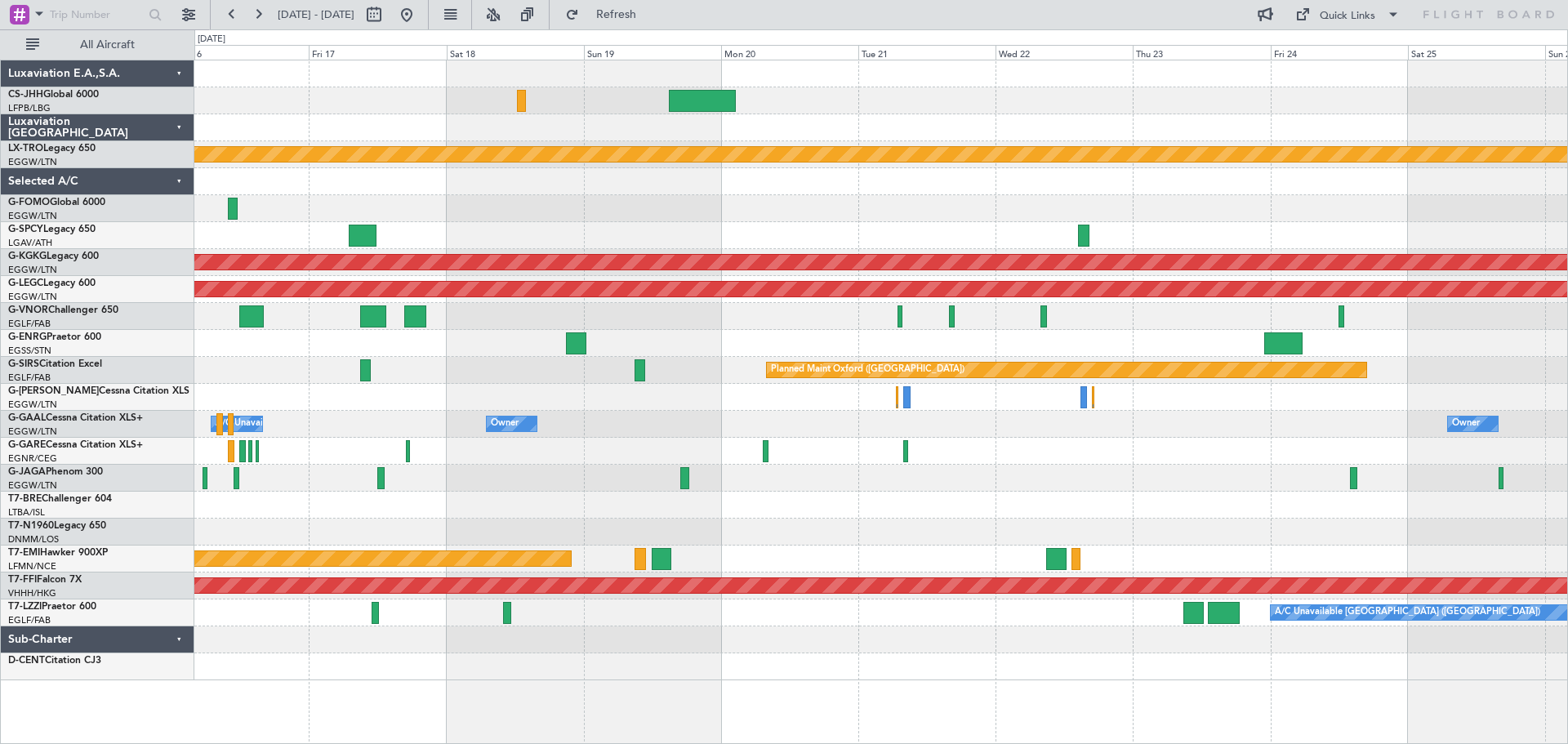
click at [369, 98] on div "Planned Maint [GEOGRAPHIC_DATA] ([GEOGRAPHIC_DATA])" at bounding box center [880, 100] width 1373 height 27
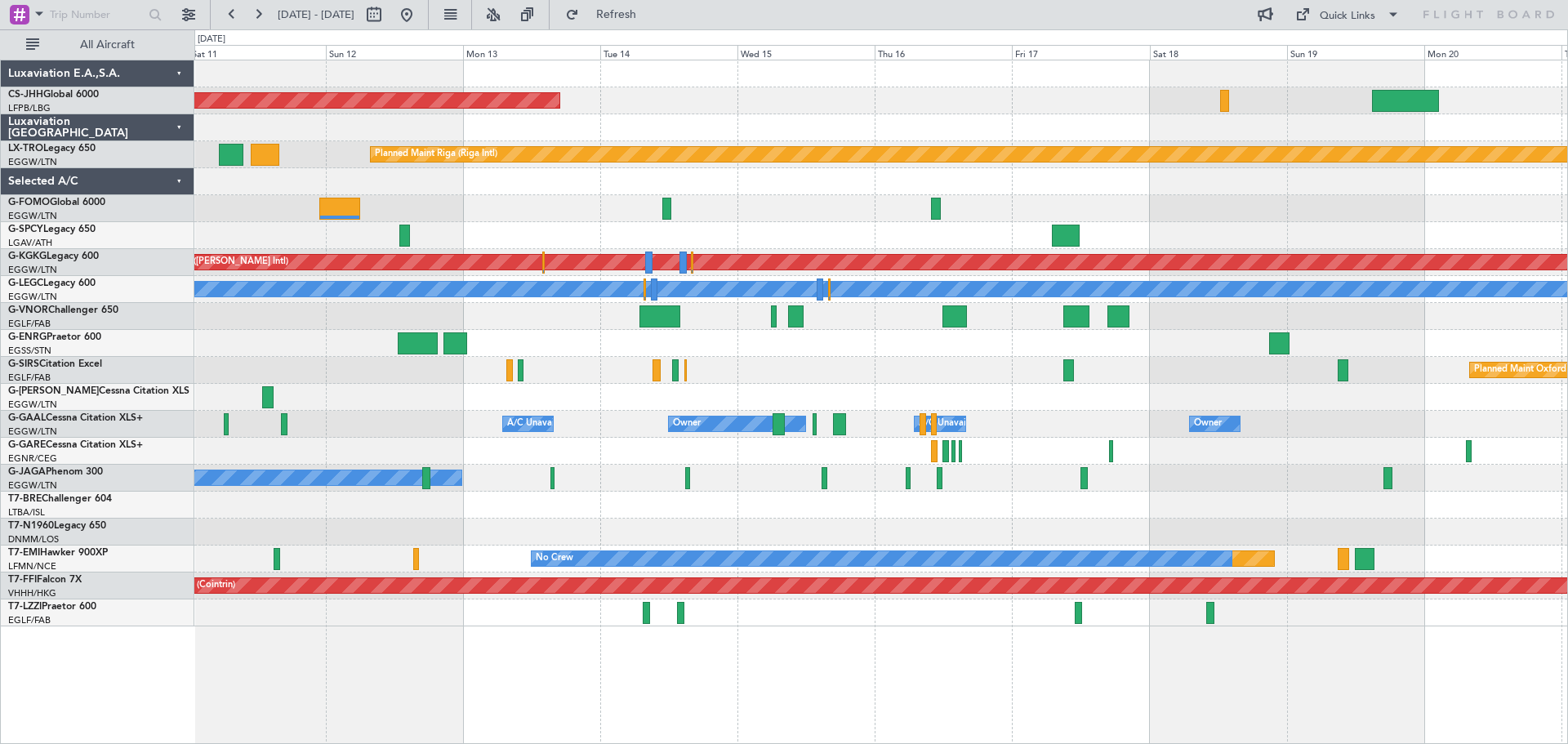
click at [1126, 169] on div "Planned Maint [GEOGRAPHIC_DATA] ([GEOGRAPHIC_DATA]) Planned Maint [GEOGRAPHIC_D…" at bounding box center [880, 343] width 1373 height 566
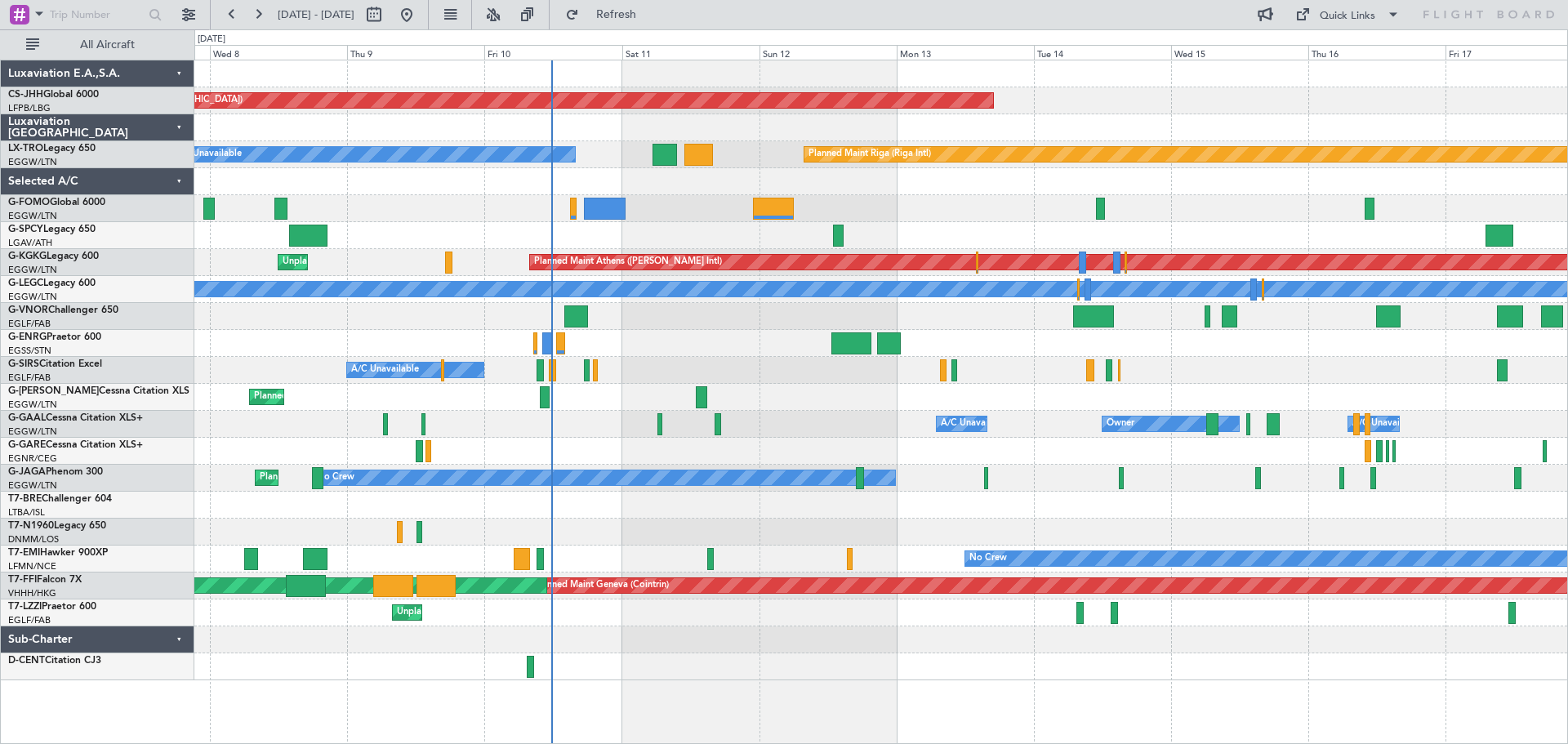
click at [968, 196] on div at bounding box center [880, 208] width 1373 height 27
